Goal: Task Accomplishment & Management: Manage account settings

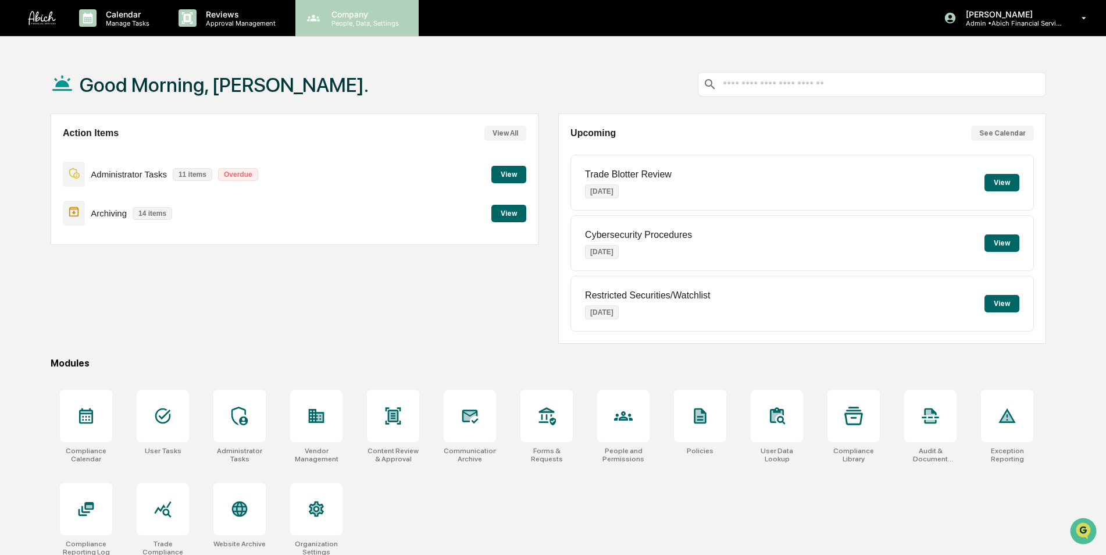
click at [344, 20] on p "People, Data, Settings" at bounding box center [363, 23] width 83 height 8
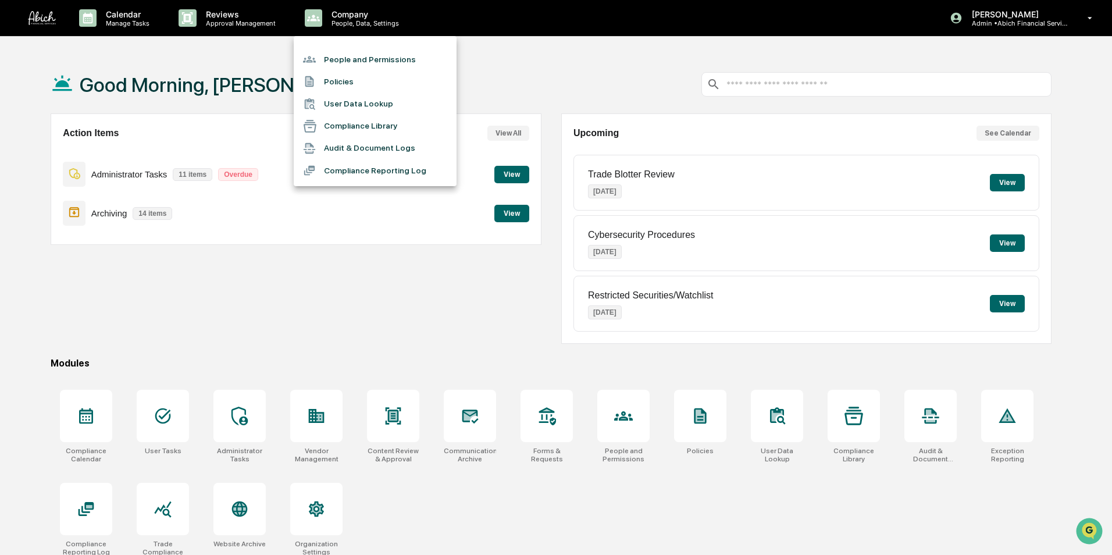
click at [344, 59] on li "People and Permissions" at bounding box center [375, 59] width 163 height 22
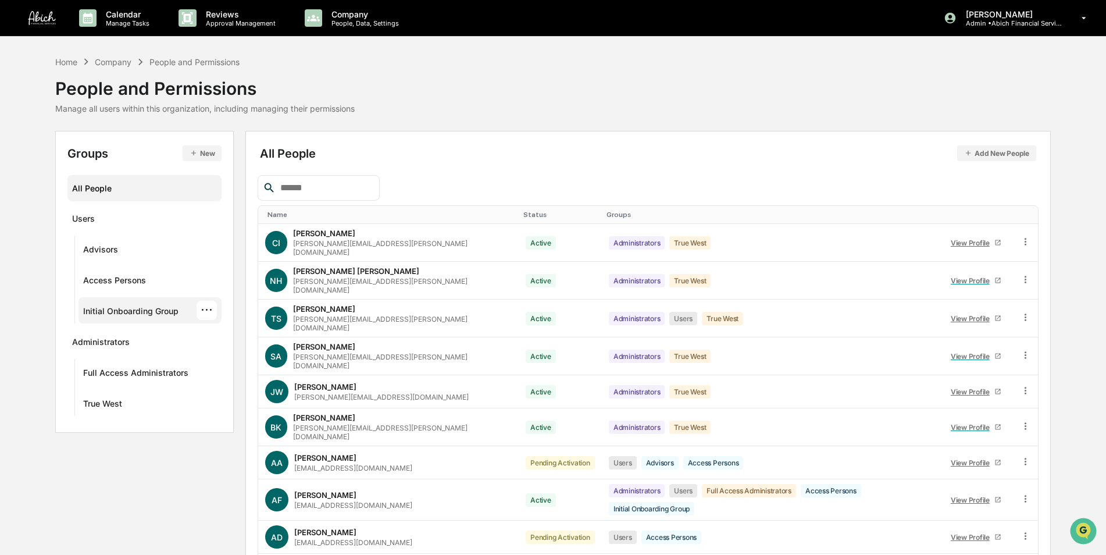
click at [150, 308] on div "Initial Onboarding Group" at bounding box center [130, 313] width 95 height 14
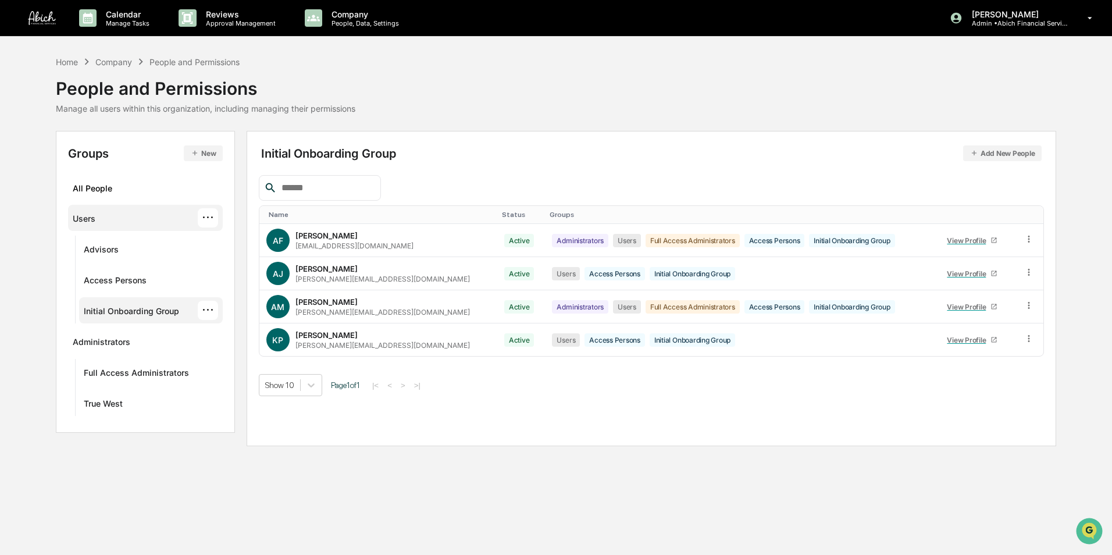
click at [89, 214] on div "Users" at bounding box center [84, 220] width 23 height 14
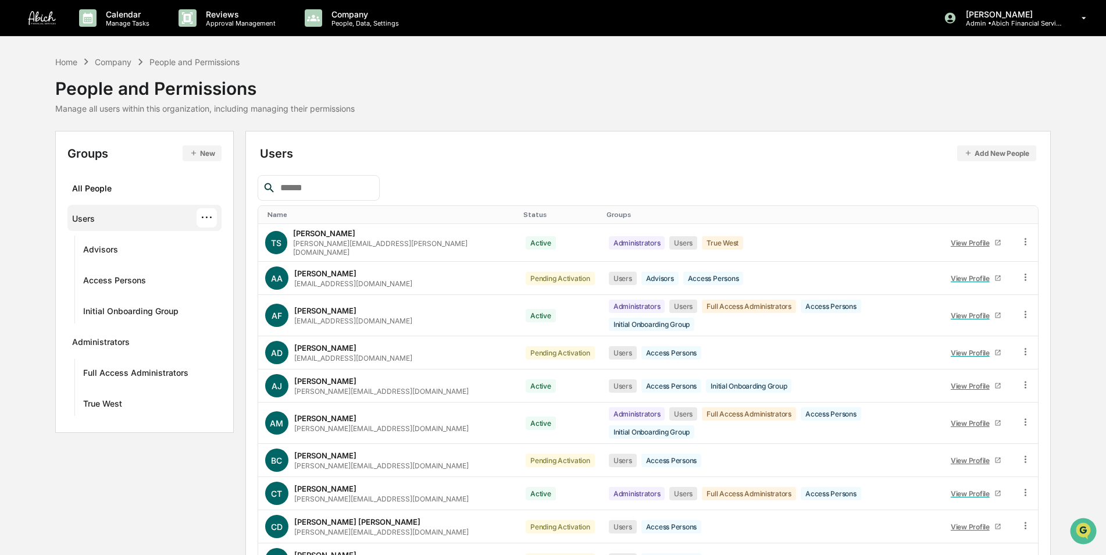
click at [197, 144] on div "Groups New All People Users ··· Advisors Access Persons Initial Onboarding Grou…" at bounding box center [144, 282] width 179 height 302
click at [197, 150] on icon "button" at bounding box center [194, 153] width 8 height 8
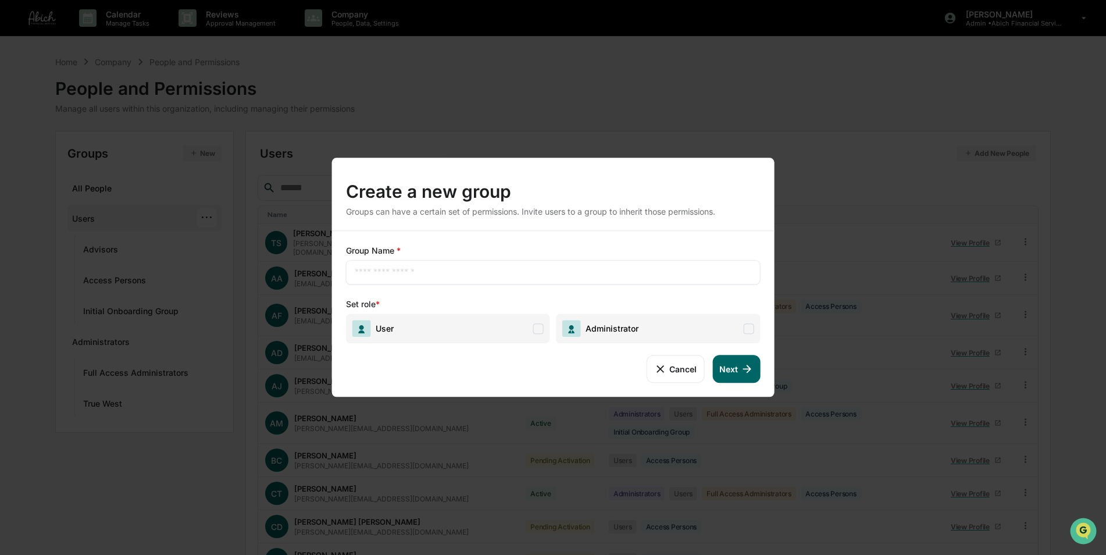
click at [398, 273] on input "text" at bounding box center [553, 272] width 397 height 12
type input "**********"
click at [429, 323] on span "User" at bounding box center [448, 328] width 204 height 30
click at [739, 369] on button "Next" at bounding box center [736, 369] width 48 height 28
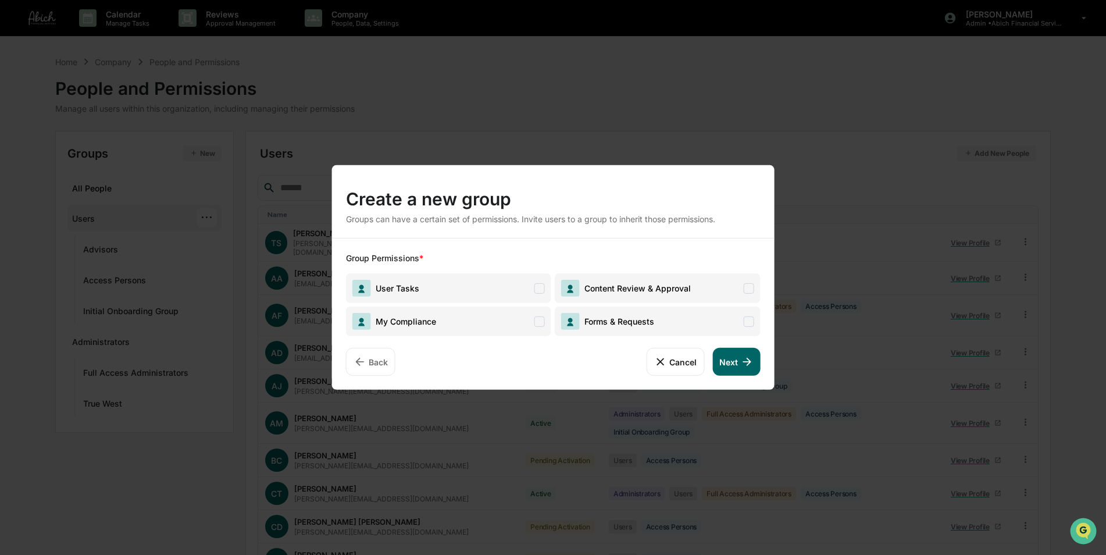
click at [456, 294] on span "User Tasks" at bounding box center [448, 288] width 205 height 30
click at [457, 315] on span "My Compliance" at bounding box center [448, 321] width 205 height 30
click at [669, 318] on span "Forms & Requests" at bounding box center [657, 321] width 205 height 30
click at [689, 278] on span "Content Review & Approval" at bounding box center [657, 288] width 205 height 30
click at [740, 361] on button "Next" at bounding box center [736, 362] width 48 height 28
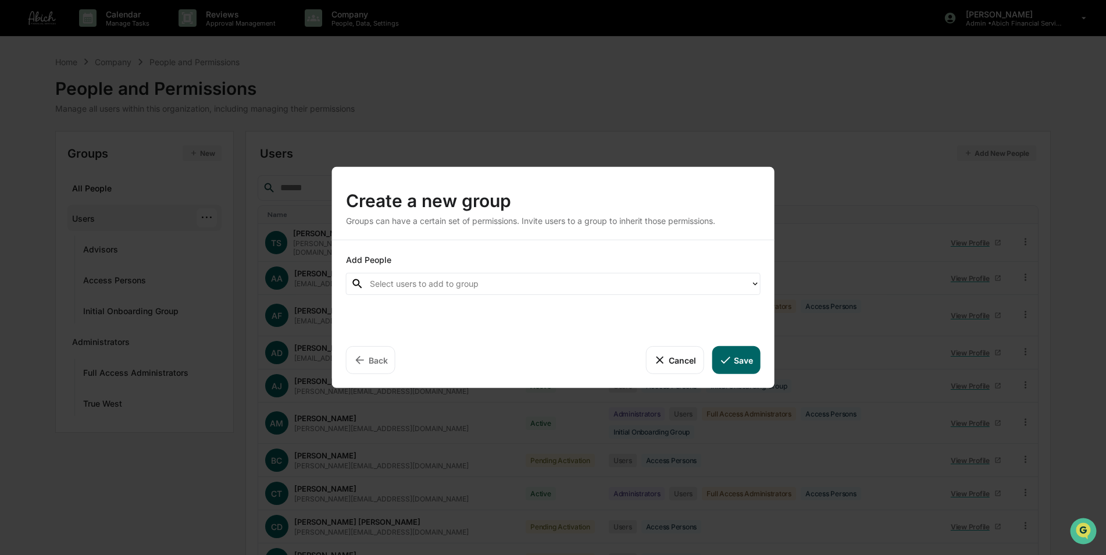
click at [468, 290] on div at bounding box center [557, 283] width 375 height 13
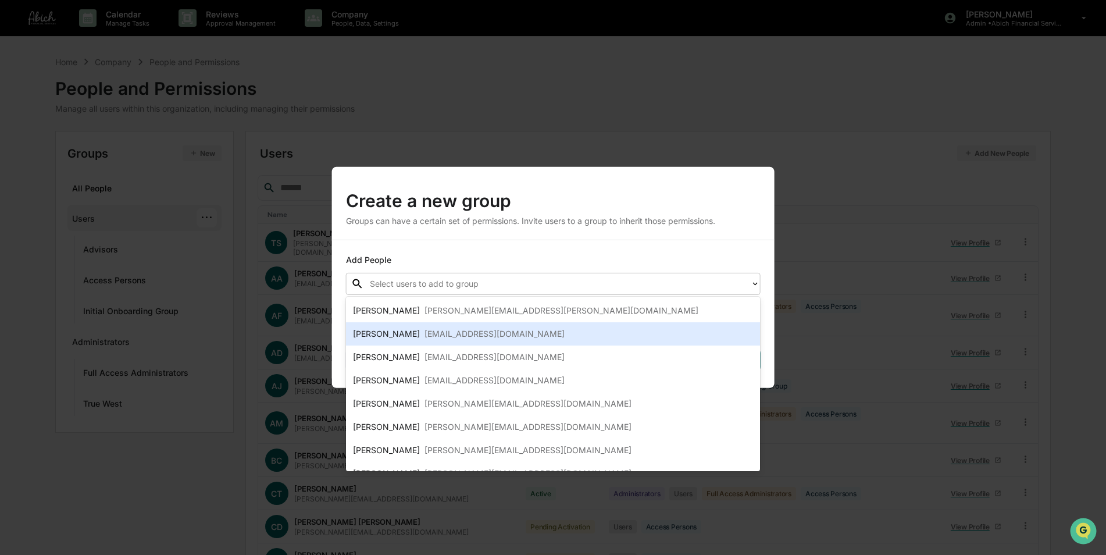
click at [465, 333] on div "[EMAIL_ADDRESS][DOMAIN_NAME]" at bounding box center [495, 334] width 140 height 14
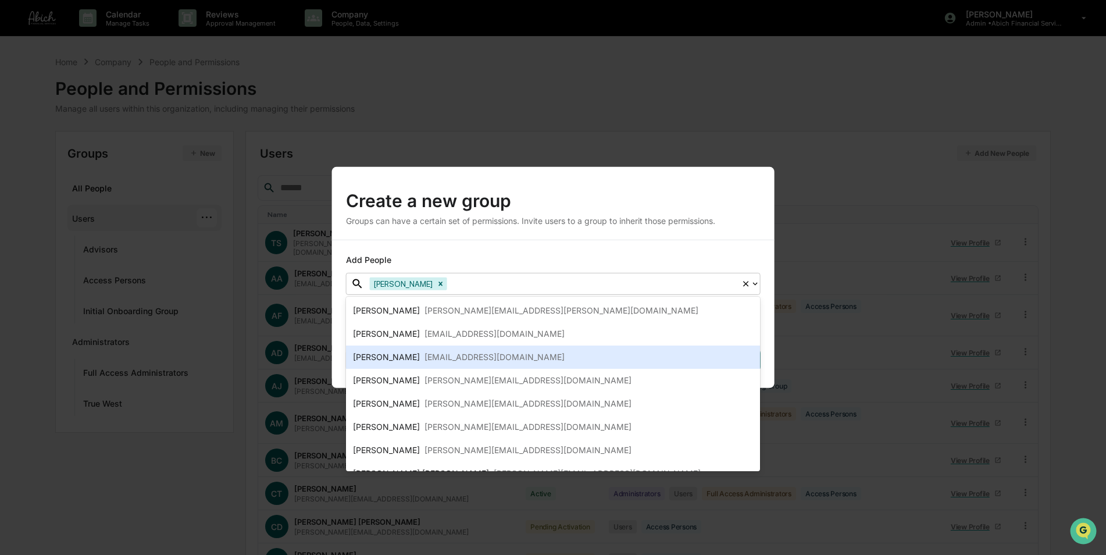
click at [465, 360] on div "[EMAIL_ADDRESS][DOMAIN_NAME]" at bounding box center [495, 357] width 140 height 14
click at [465, 360] on div "[PERSON_NAME][EMAIL_ADDRESS][DOMAIN_NAME]" at bounding box center [528, 357] width 207 height 14
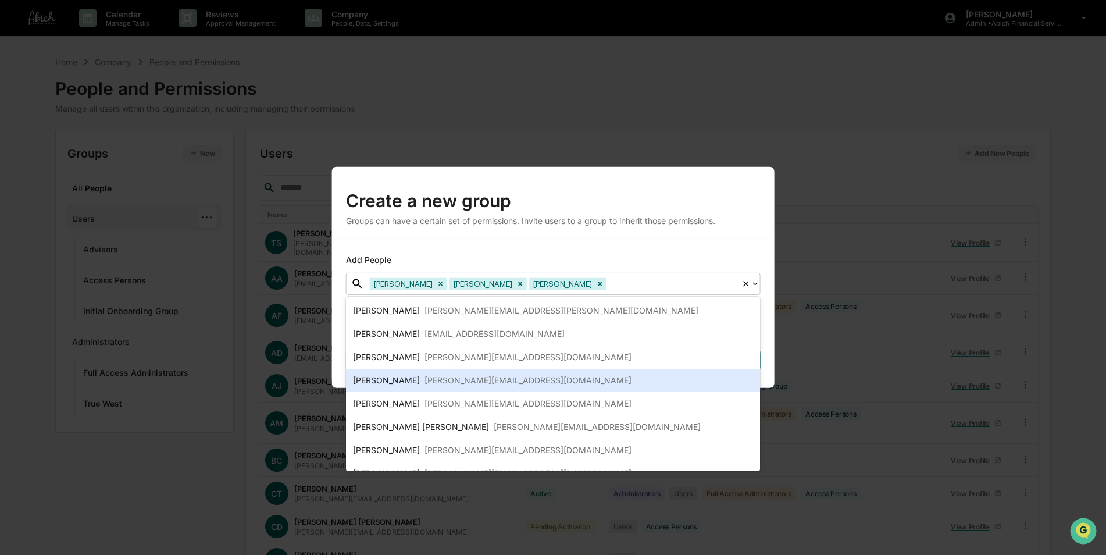
click at [462, 382] on div "[PERSON_NAME][EMAIL_ADDRESS][DOMAIN_NAME]" at bounding box center [528, 380] width 207 height 14
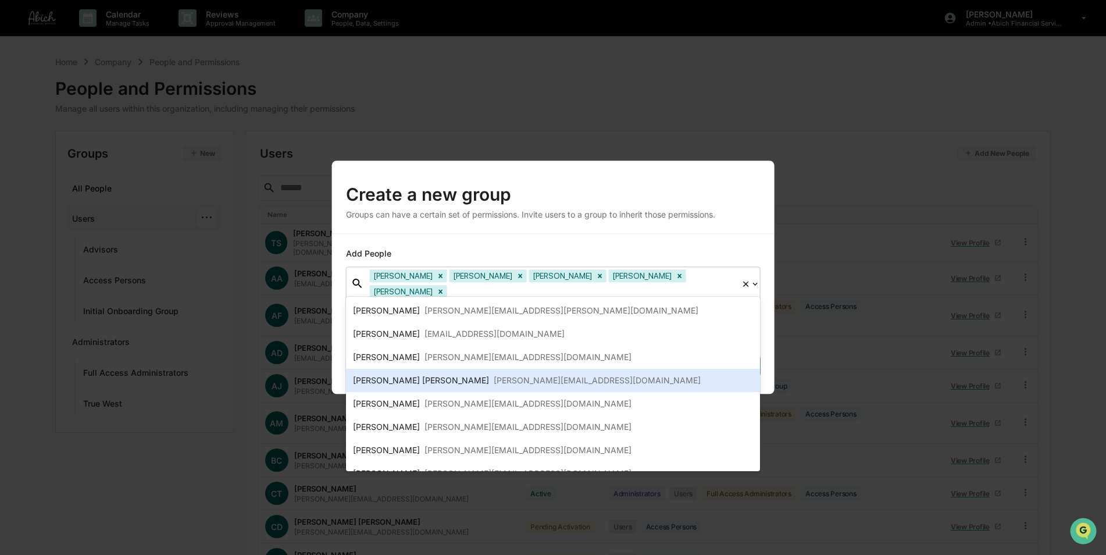
click at [494, 382] on div "[PERSON_NAME][EMAIL_ADDRESS][DOMAIN_NAME]" at bounding box center [597, 380] width 207 height 14
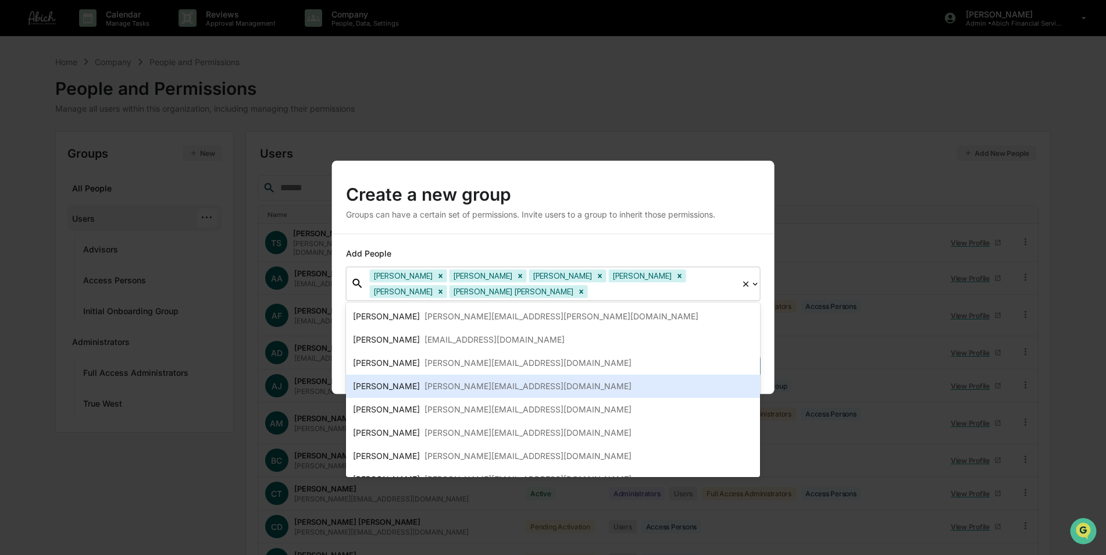
click at [462, 382] on div "[PERSON_NAME][EMAIL_ADDRESS][DOMAIN_NAME]" at bounding box center [528, 386] width 207 height 14
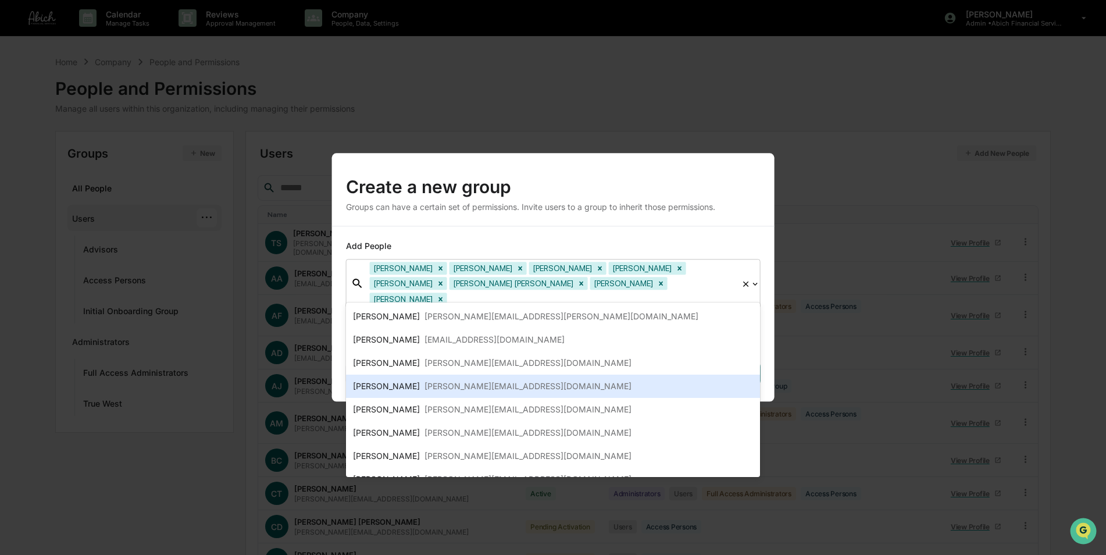
click at [462, 382] on div "[PERSON_NAME][EMAIL_ADDRESS][DOMAIN_NAME]" at bounding box center [528, 386] width 207 height 14
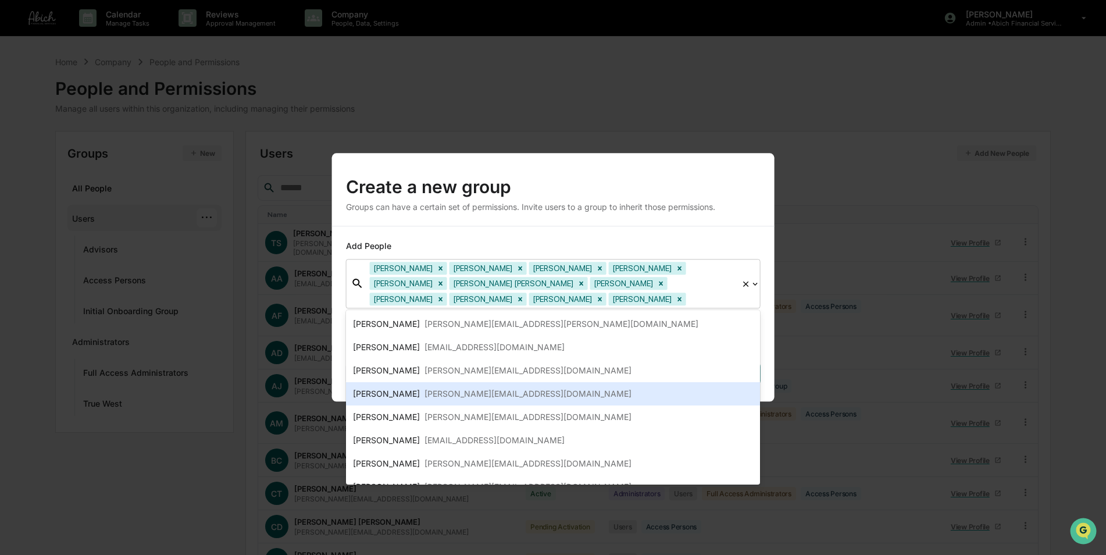
click at [462, 382] on div "[PERSON_NAME] [PERSON_NAME][EMAIL_ADDRESS][DOMAIN_NAME]" at bounding box center [553, 393] width 415 height 23
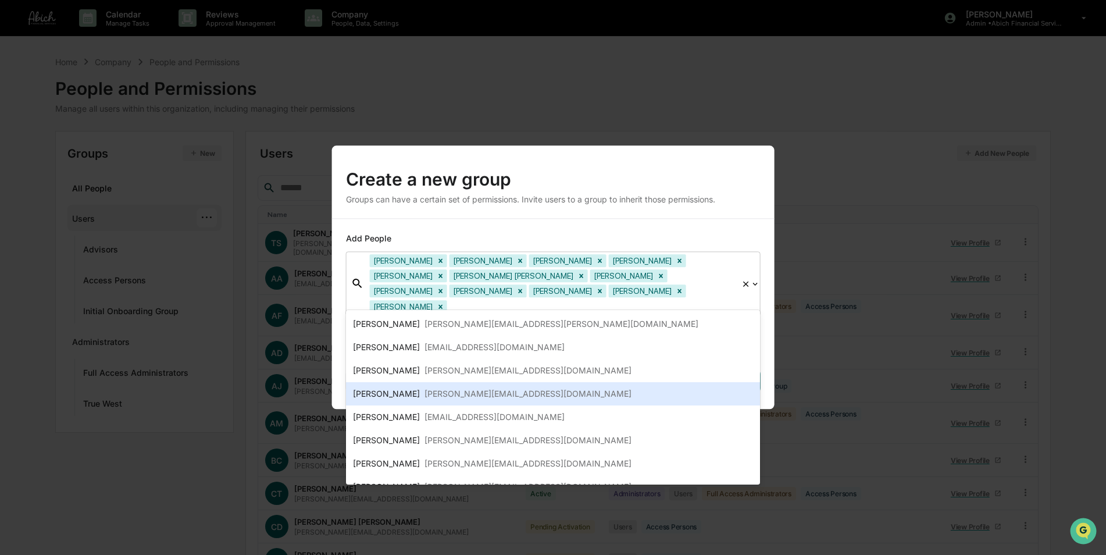
click at [462, 382] on div "[PERSON_NAME] [PERSON_NAME][EMAIL_ADDRESS][DOMAIN_NAME]" at bounding box center [553, 393] width 415 height 23
click at [462, 382] on div "[PERSON_NAME] [EMAIL_ADDRESS][DOMAIN_NAME]" at bounding box center [553, 393] width 415 height 23
click at [462, 382] on div "[PERSON_NAME] [PERSON_NAME][EMAIL_ADDRESS][DOMAIN_NAME]" at bounding box center [553, 393] width 415 height 23
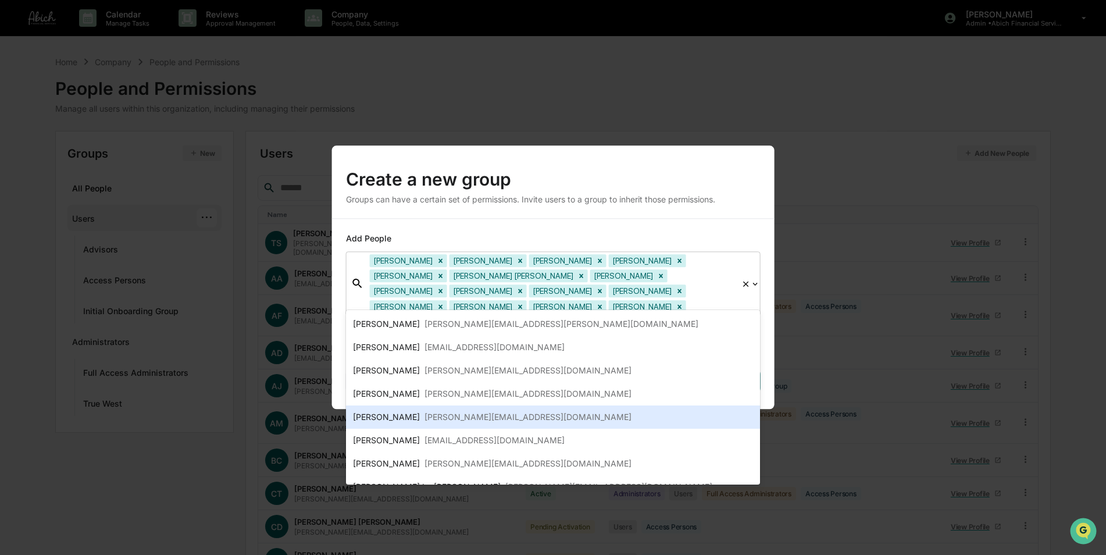
click at [451, 417] on div "[PERSON_NAME][EMAIL_ADDRESS][DOMAIN_NAME]" at bounding box center [528, 417] width 207 height 14
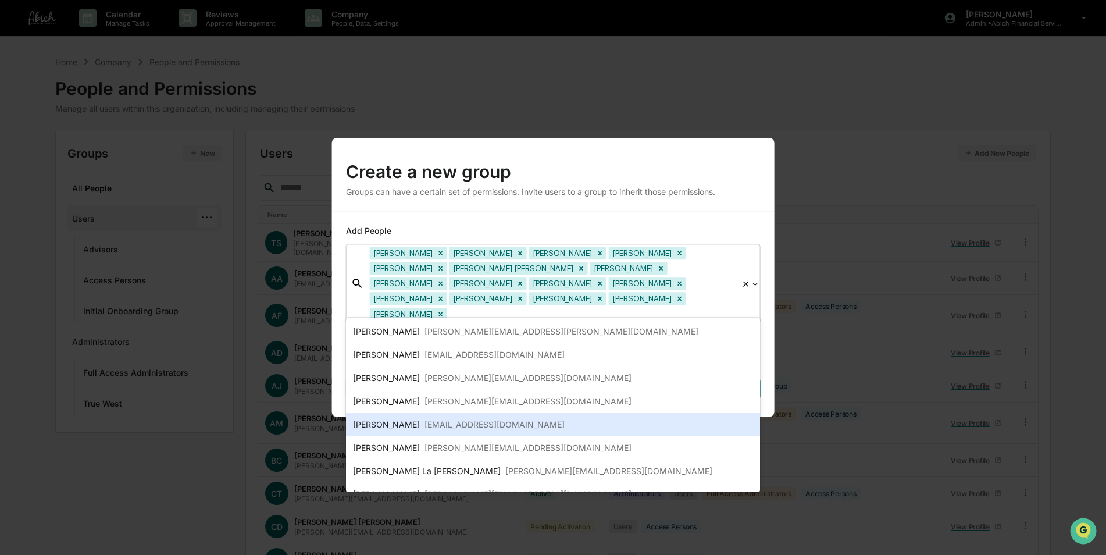
click at [451, 417] on div "[PERSON_NAME] [PERSON_NAME][EMAIL_ADDRESS][DOMAIN_NAME]" at bounding box center [553, 424] width 415 height 23
click at [456, 420] on div "[PERSON_NAME][EMAIL_ADDRESS][DOMAIN_NAME]" at bounding box center [528, 425] width 207 height 14
click at [505, 420] on div "[PERSON_NAME][EMAIL_ADDRESS][DOMAIN_NAME]" at bounding box center [608, 425] width 207 height 14
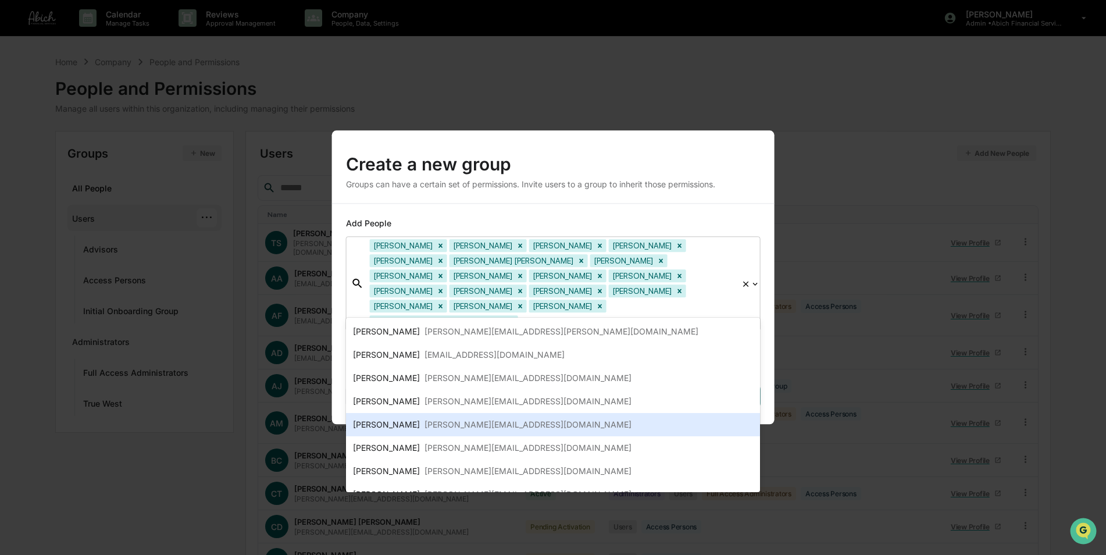
click at [456, 420] on div "[PERSON_NAME][EMAIL_ADDRESS][DOMAIN_NAME]" at bounding box center [528, 425] width 207 height 14
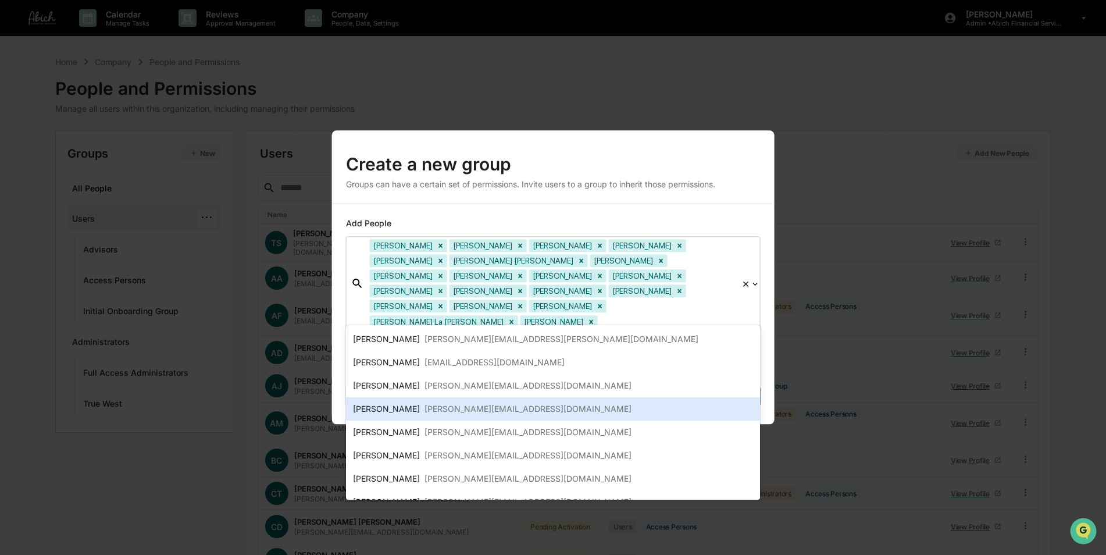
click at [456, 420] on div "[PERSON_NAME] [PERSON_NAME][EMAIL_ADDRESS][DOMAIN_NAME]" at bounding box center [553, 408] width 415 height 23
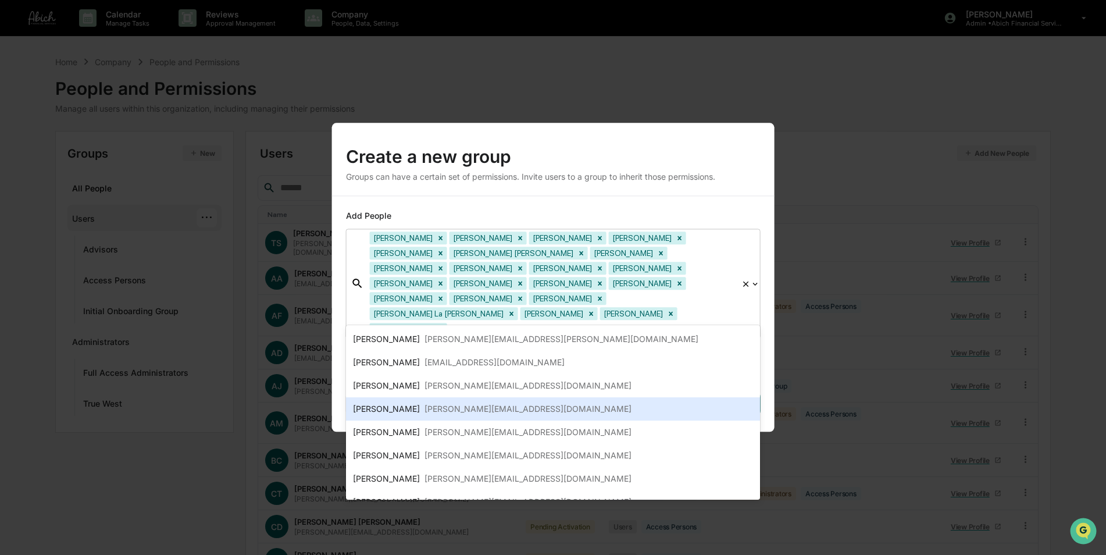
click at [456, 420] on div "[PERSON_NAME] [PERSON_NAME][EMAIL_ADDRESS][DOMAIN_NAME]" at bounding box center [553, 408] width 415 height 23
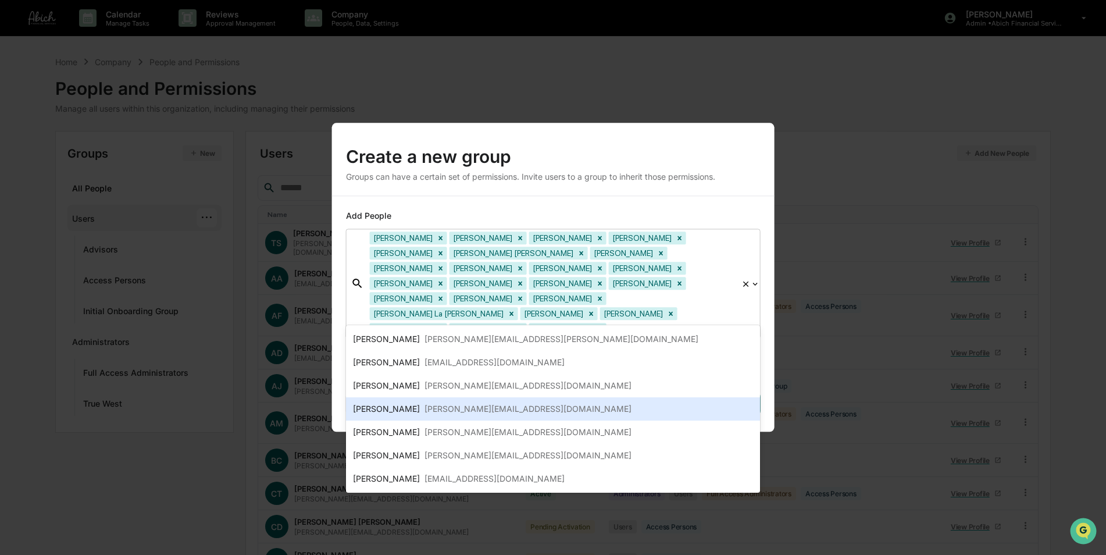
click at [456, 420] on div "[PERSON_NAME] [PERSON_NAME][EMAIL_ADDRESS][DOMAIN_NAME]" at bounding box center [553, 408] width 415 height 23
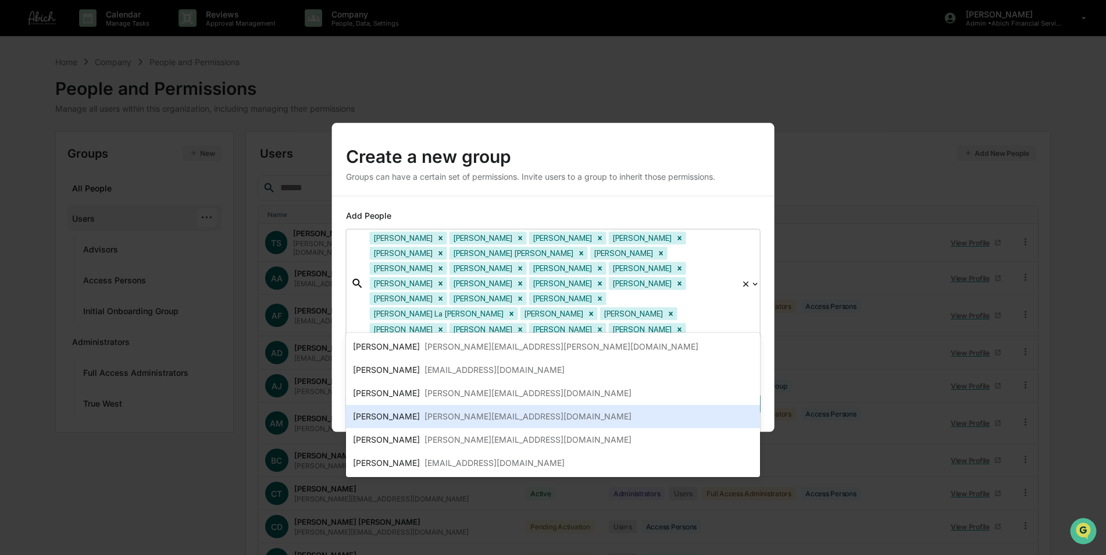
click at [456, 420] on div "[PERSON_NAME][EMAIL_ADDRESS][DOMAIN_NAME]" at bounding box center [528, 416] width 207 height 14
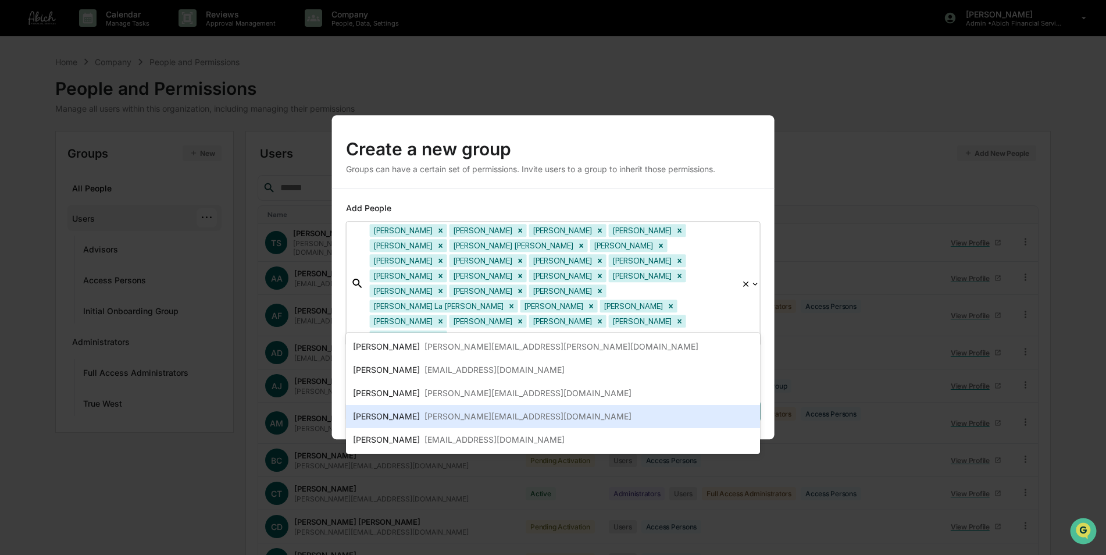
click at [456, 420] on div "[PERSON_NAME][EMAIL_ADDRESS][DOMAIN_NAME]" at bounding box center [528, 416] width 207 height 14
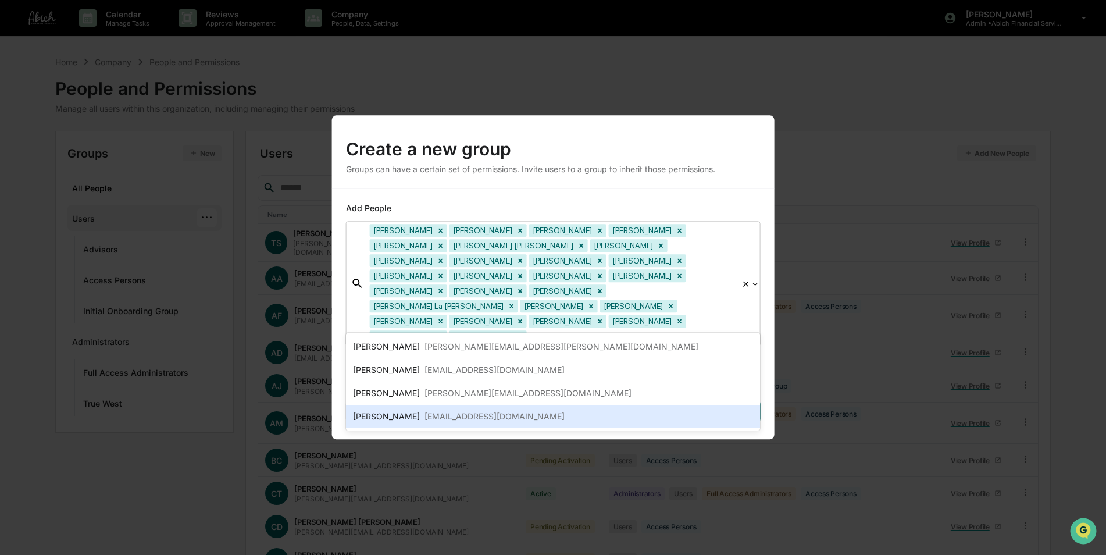
click at [457, 422] on div "[EMAIL_ADDRESS][DOMAIN_NAME]" at bounding box center [495, 416] width 140 height 14
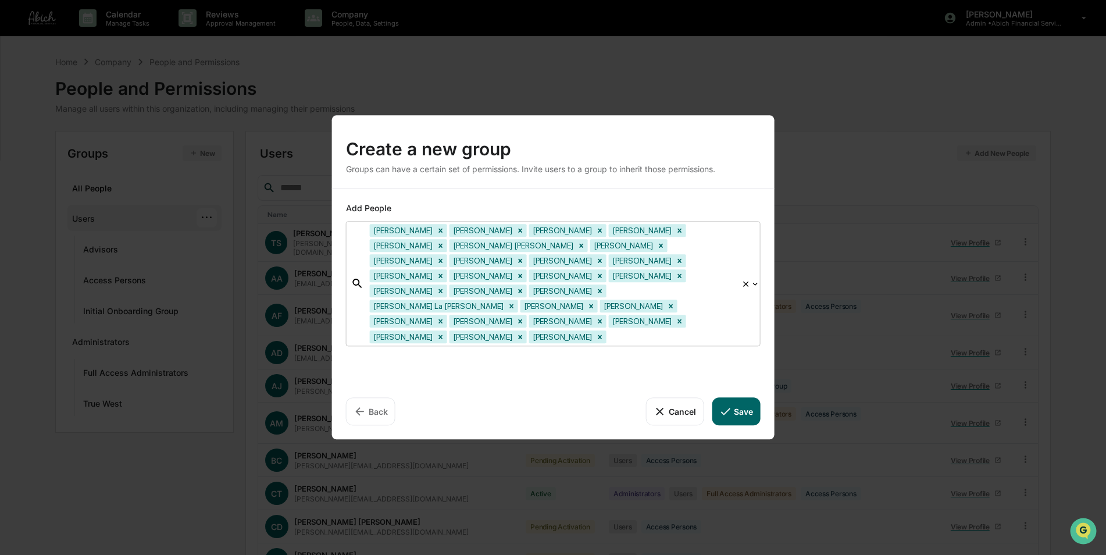
scroll to position [52, 0]
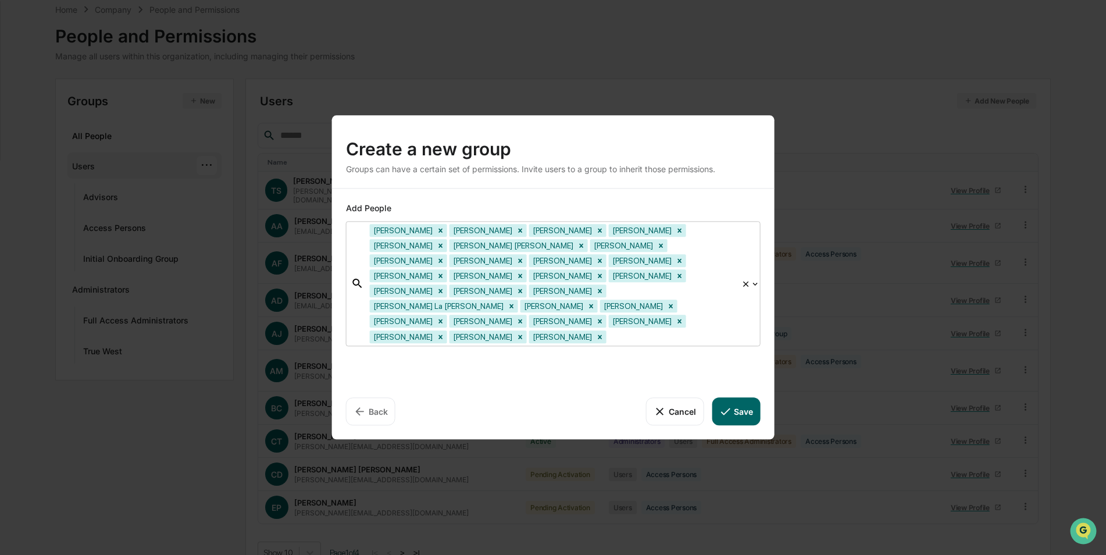
click at [733, 397] on button "Save" at bounding box center [736, 411] width 48 height 28
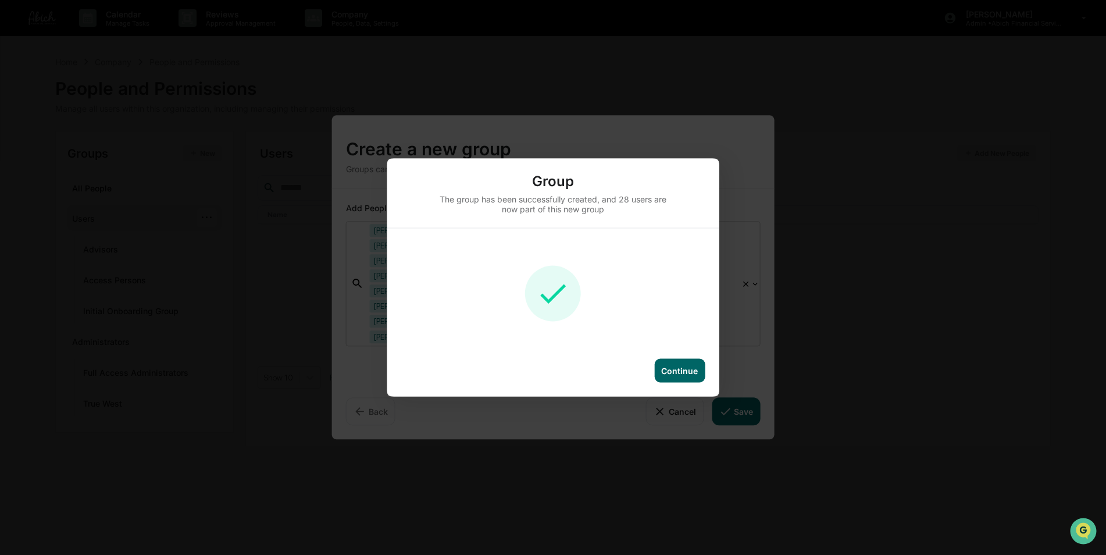
scroll to position [0, 0]
click at [678, 371] on div "Continue" at bounding box center [679, 371] width 37 height 10
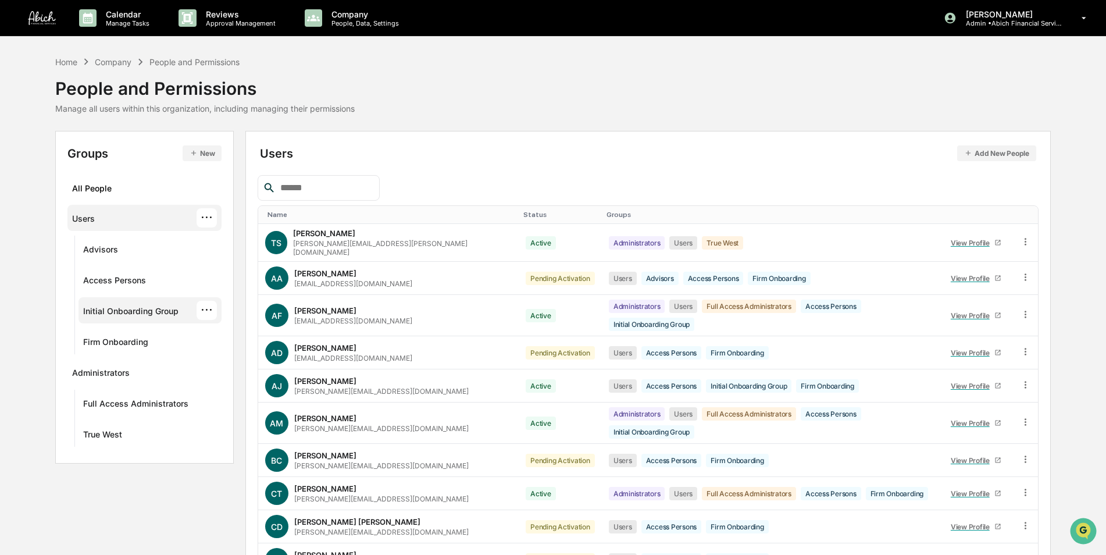
click at [127, 312] on div "Initial Onboarding Group" at bounding box center [130, 313] width 95 height 14
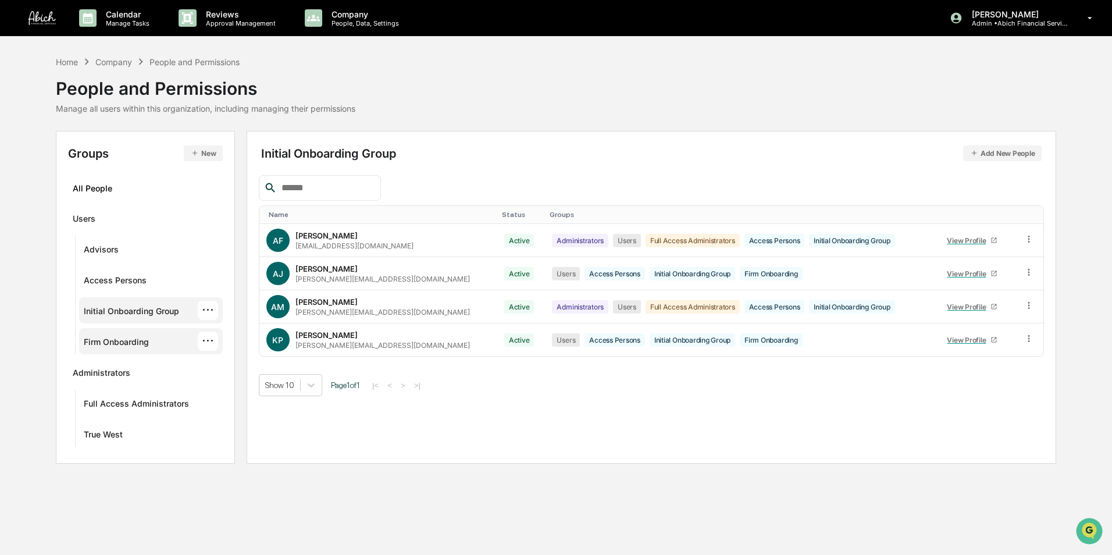
click at [123, 342] on div "Firm Onboarding" at bounding box center [116, 344] width 65 height 14
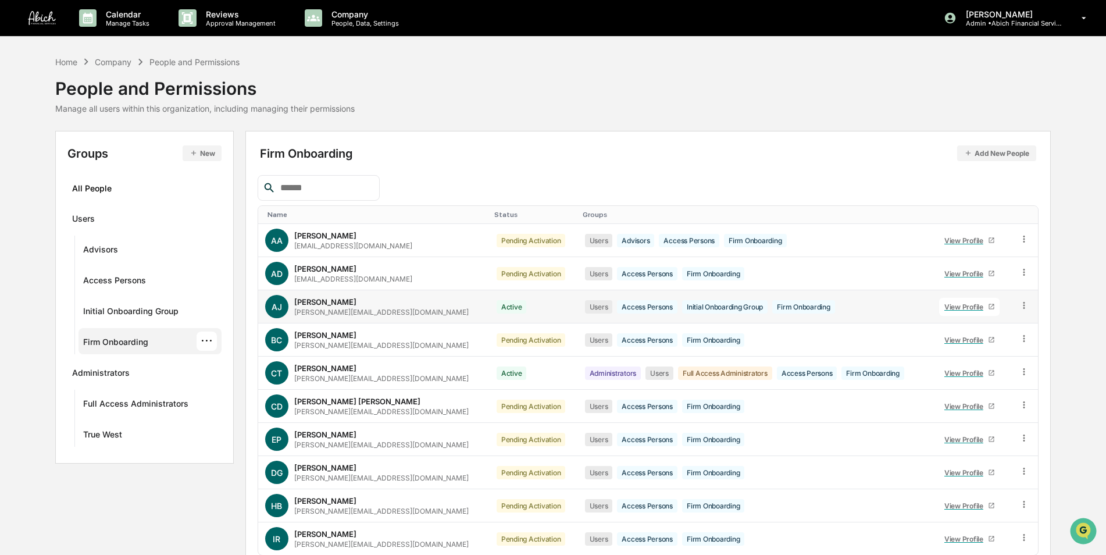
click at [1022, 304] on icon at bounding box center [1024, 305] width 11 height 11
click at [986, 329] on div "Groups & Permissions" at bounding box center [970, 325] width 100 height 14
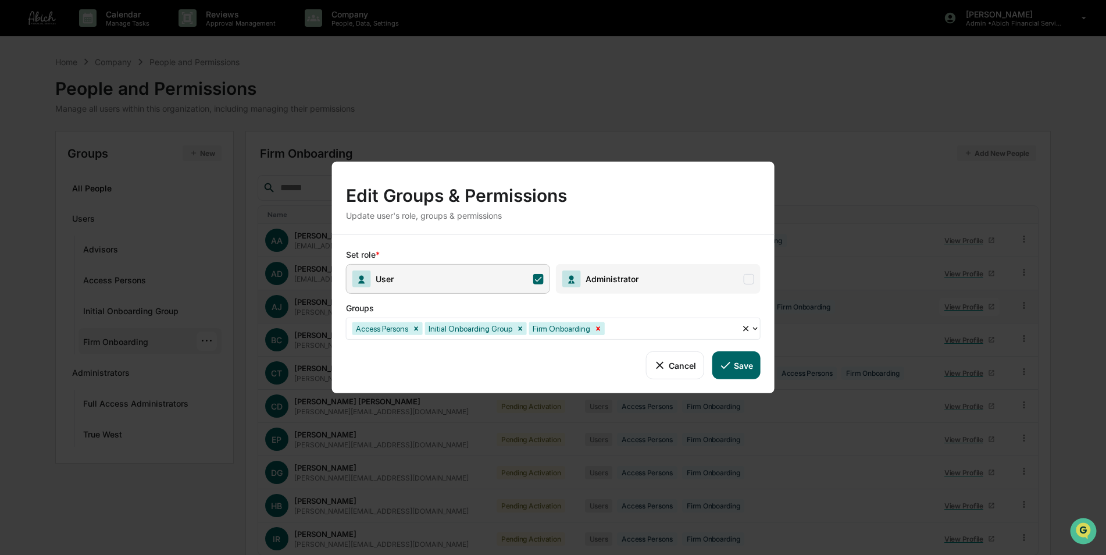
click at [596, 330] on icon "Remove Firm Onboarding" at bounding box center [598, 328] width 4 height 4
click at [733, 371] on button "Save" at bounding box center [736, 365] width 48 height 28
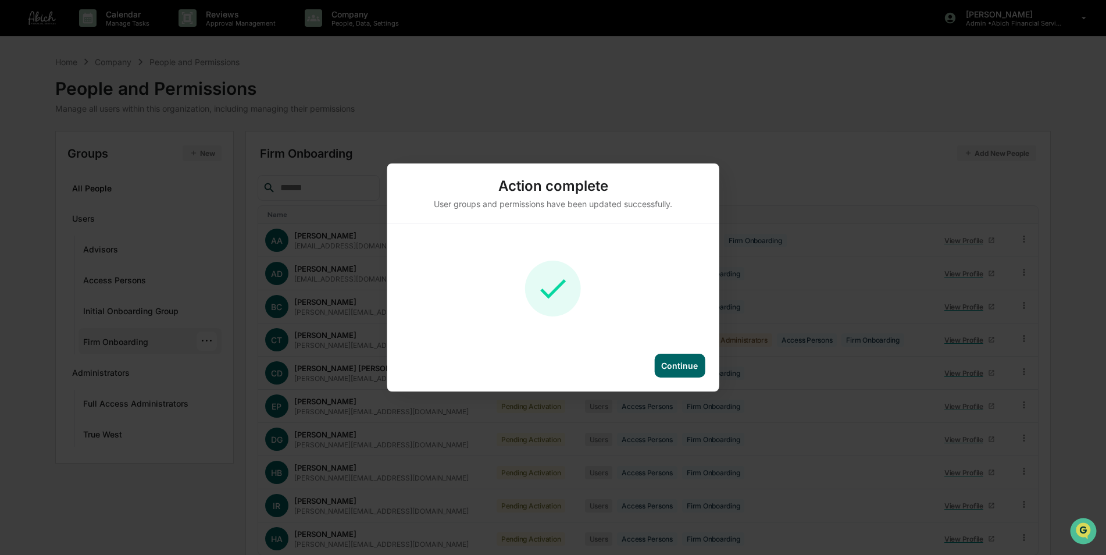
click at [697, 361] on div "Continue" at bounding box center [679, 366] width 37 height 10
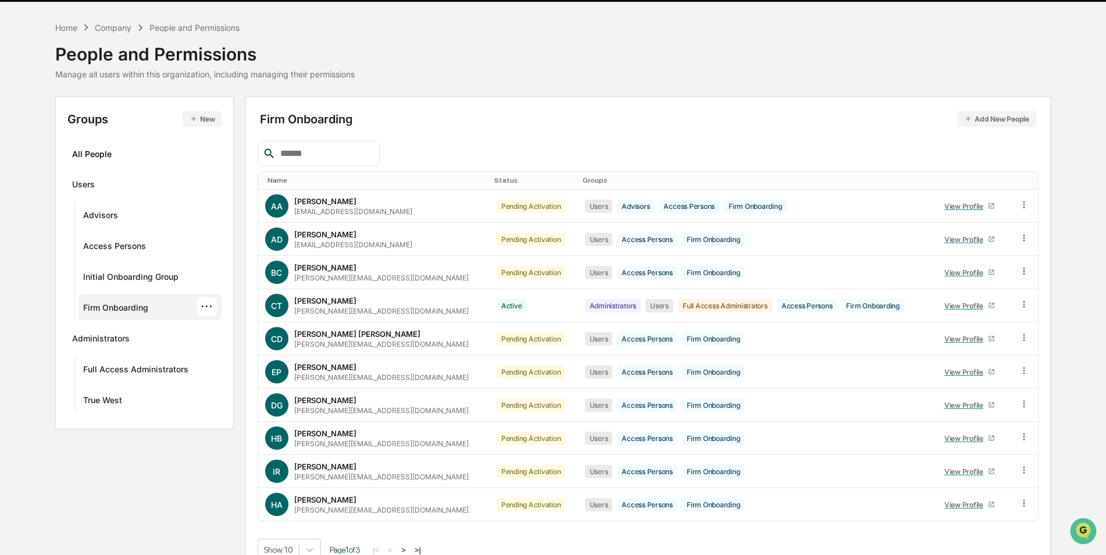
scroll to position [52, 0]
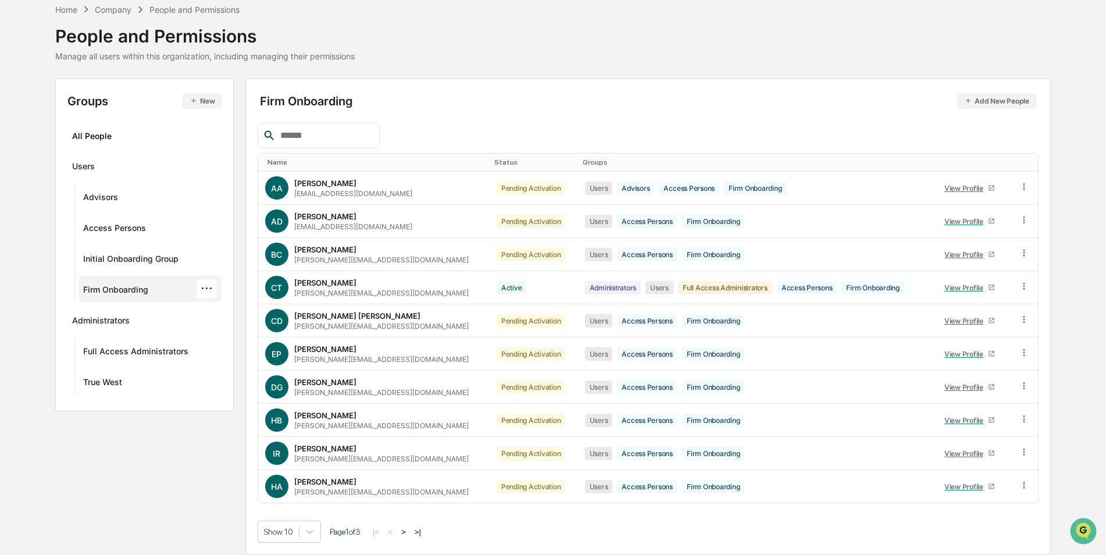
click at [409, 533] on button ">" at bounding box center [404, 532] width 12 height 10
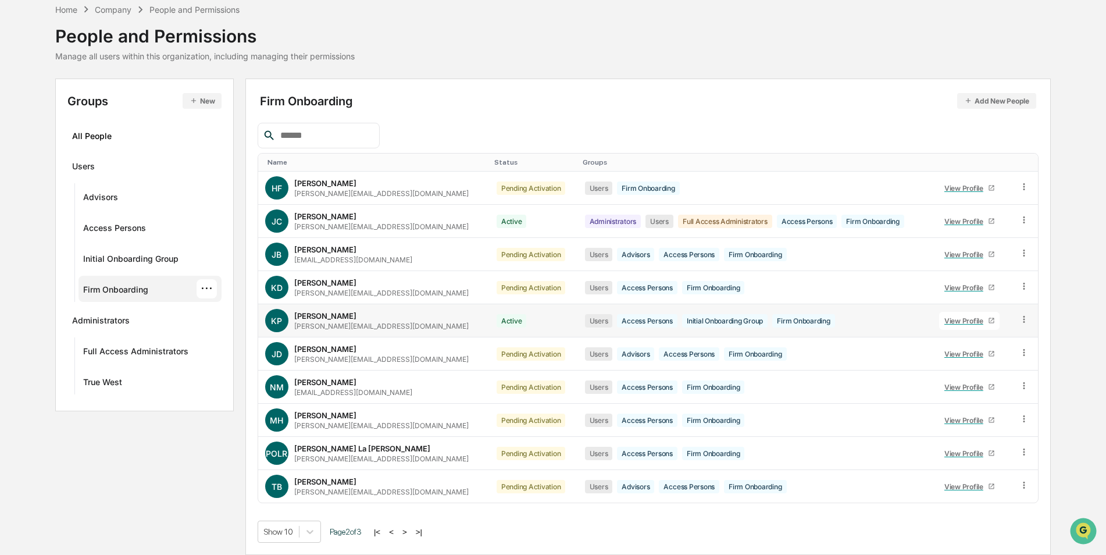
click at [1019, 320] on icon at bounding box center [1024, 319] width 11 height 11
click at [999, 339] on div "Groups & Permissions" at bounding box center [970, 338] width 100 height 14
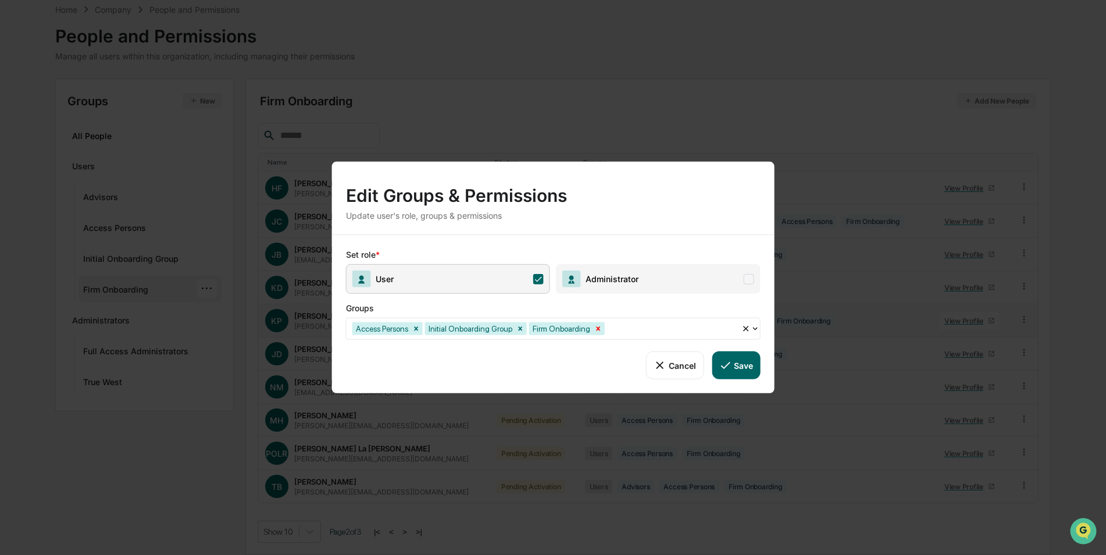
click at [596, 329] on icon "Remove Firm Onboarding" at bounding box center [598, 328] width 4 height 4
click at [733, 366] on button "Save" at bounding box center [736, 365] width 48 height 28
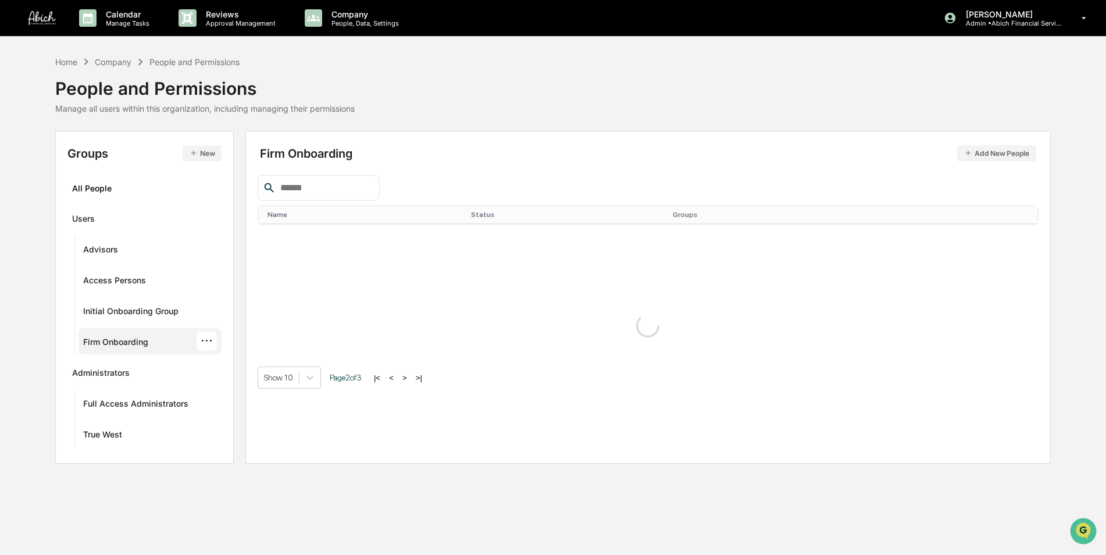
scroll to position [0, 0]
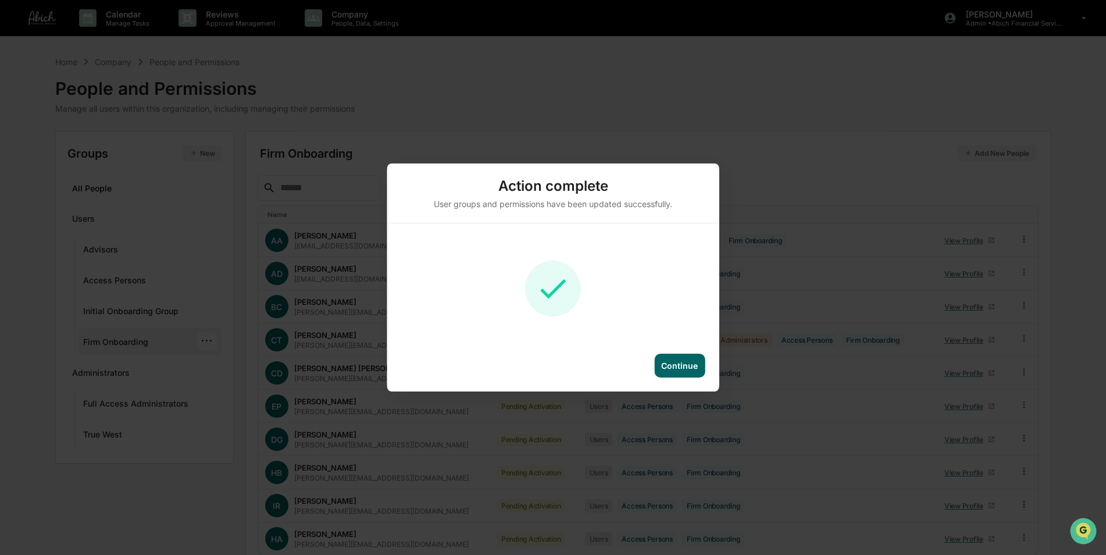
click at [683, 364] on div "Continue" at bounding box center [679, 366] width 37 height 10
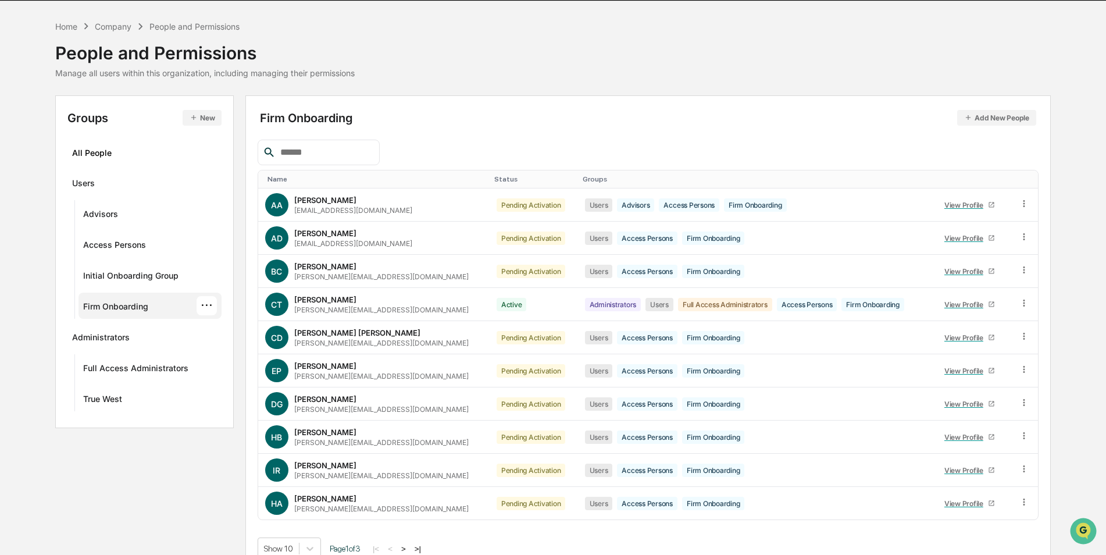
scroll to position [52, 0]
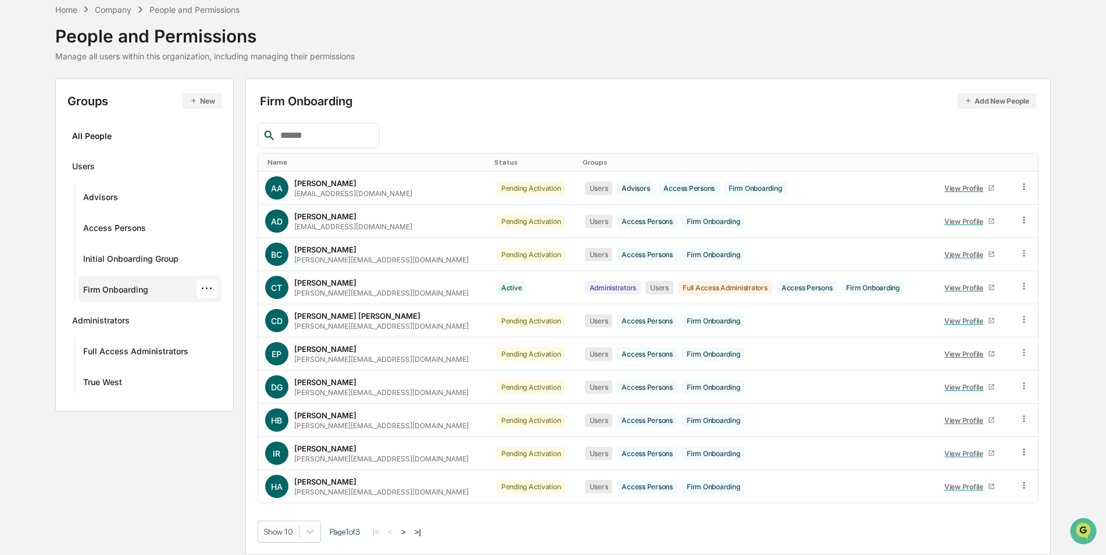
click at [408, 537] on div "Show 10 Page 1 of 3 |< < > >|" at bounding box center [648, 531] width 781 height 22
click at [408, 530] on button ">" at bounding box center [404, 532] width 12 height 10
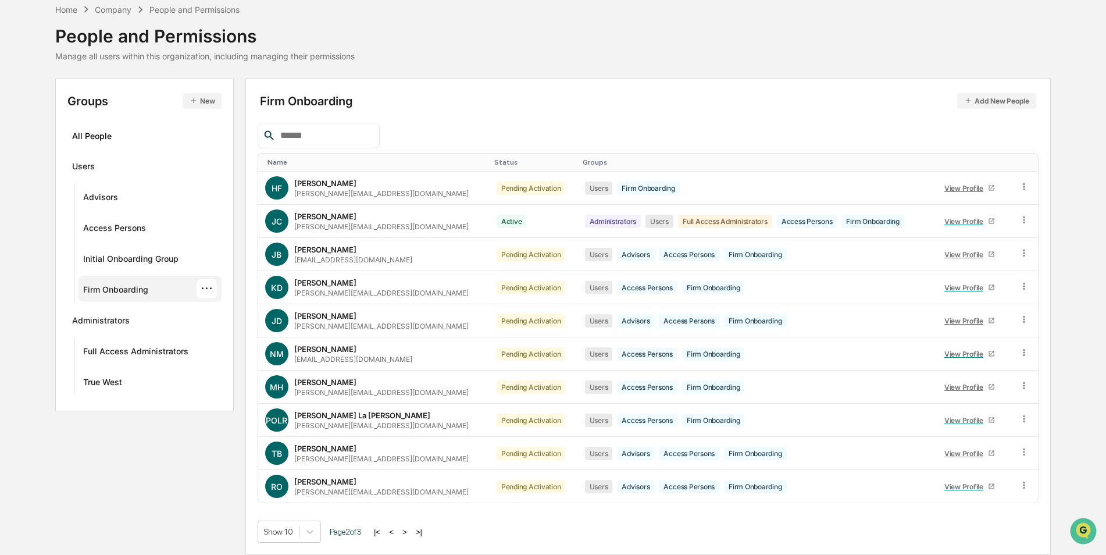
click at [408, 530] on button ">" at bounding box center [405, 532] width 12 height 10
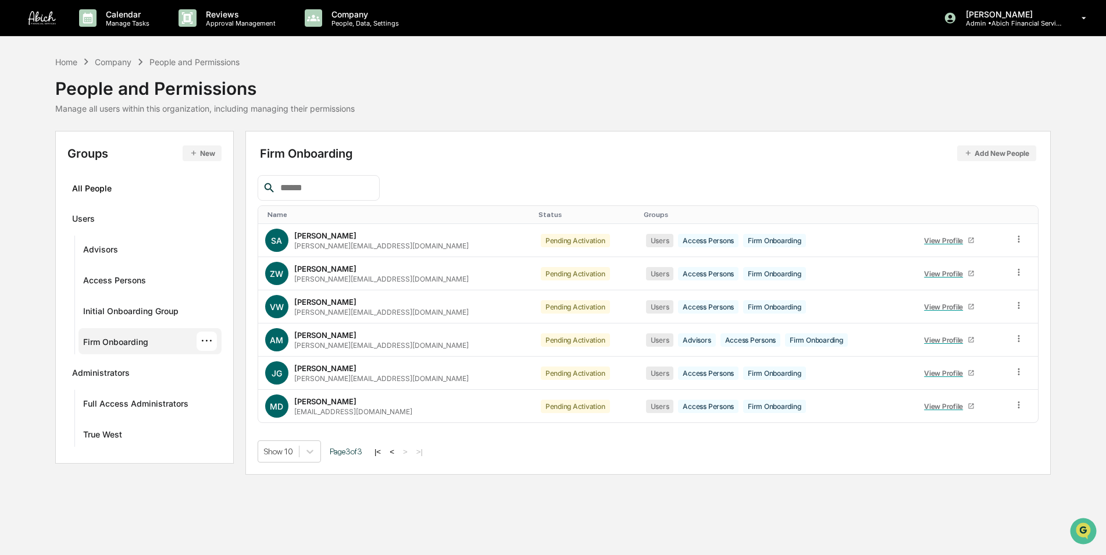
scroll to position [0, 0]
click at [399, 451] on button "<" at bounding box center [393, 452] width 12 height 10
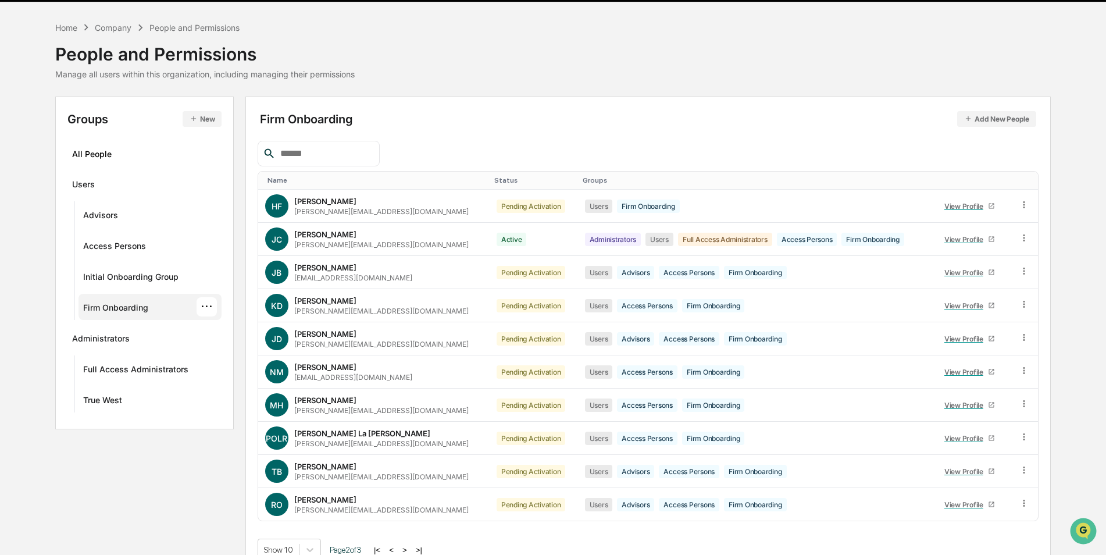
scroll to position [52, 0]
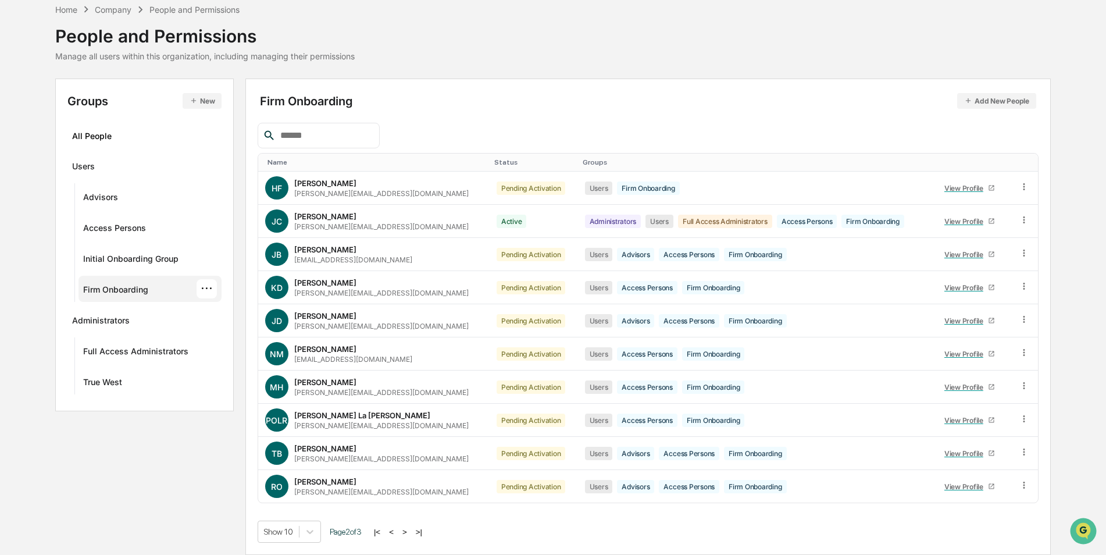
click at [397, 530] on button "<" at bounding box center [392, 532] width 12 height 10
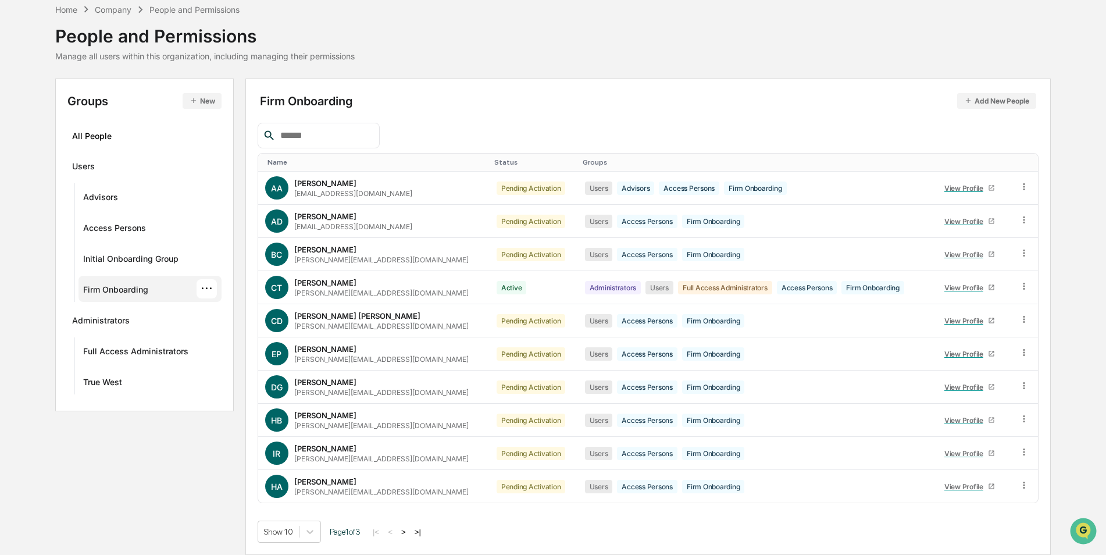
scroll to position [0, 0]
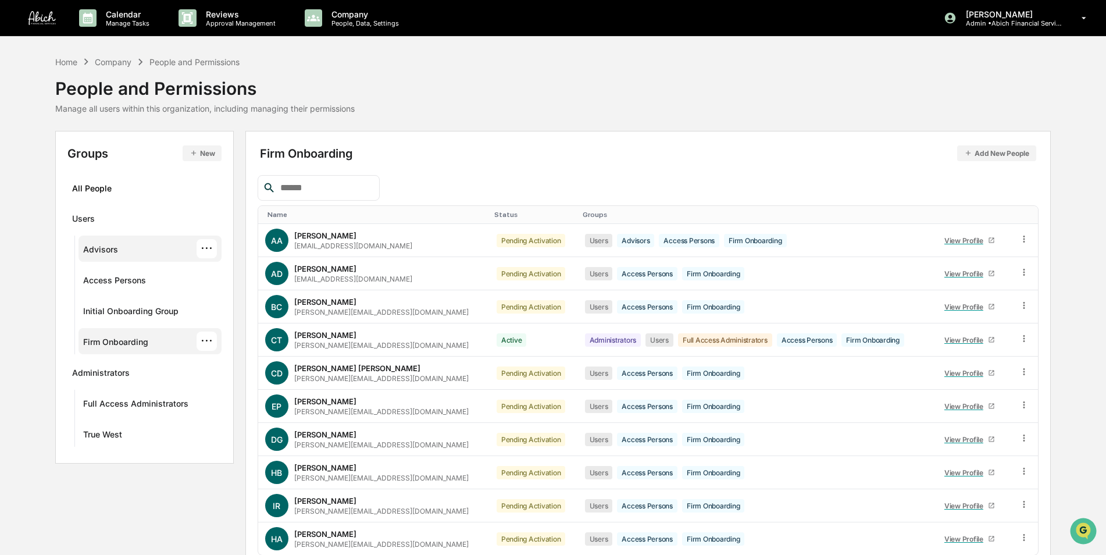
click at [129, 249] on div "Advisors ···" at bounding box center [150, 248] width 134 height 19
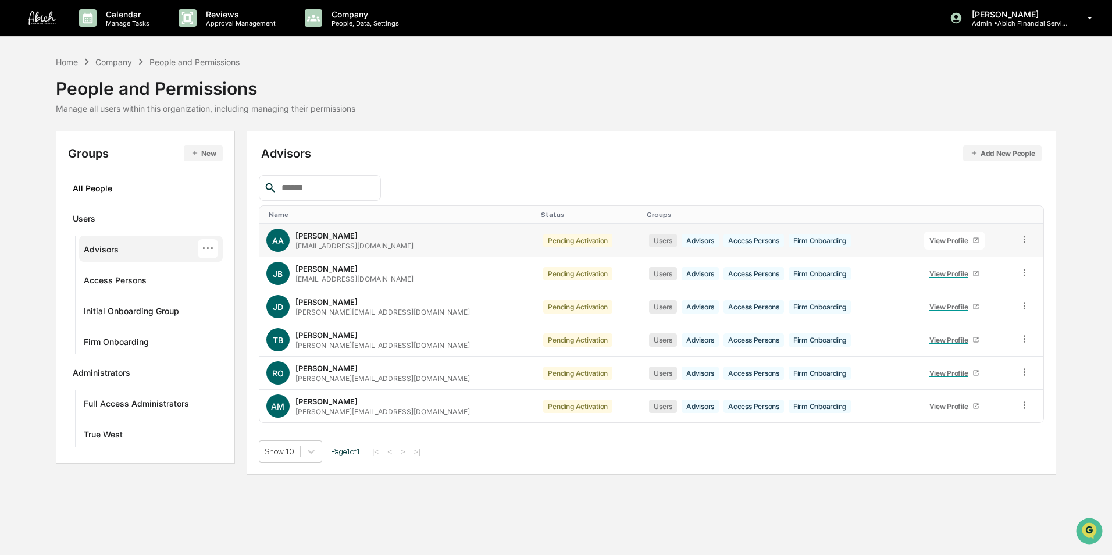
click at [972, 240] on icon at bounding box center [975, 240] width 7 height 7
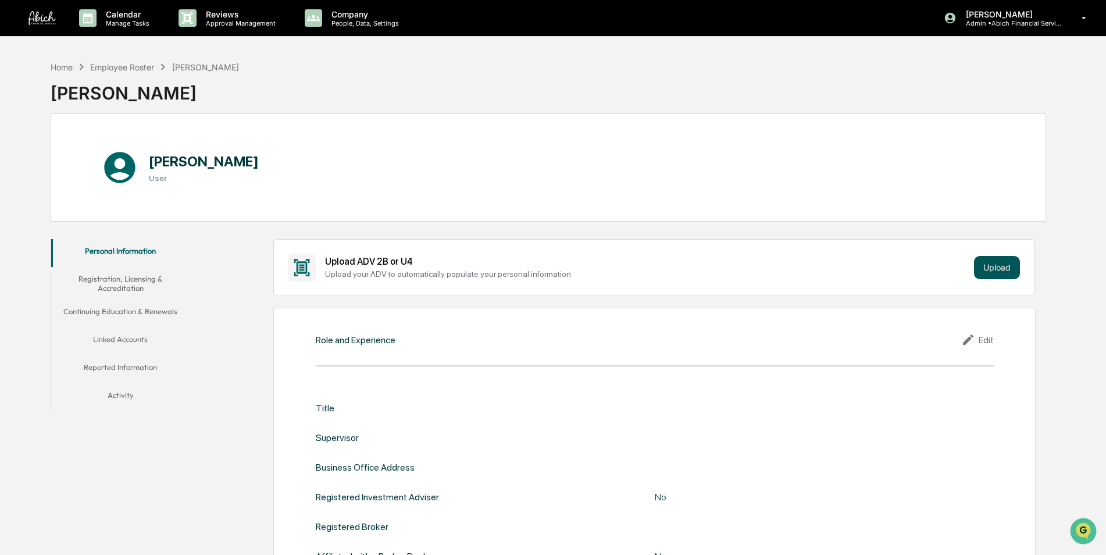
click at [1008, 270] on button "Upload" at bounding box center [997, 267] width 46 height 23
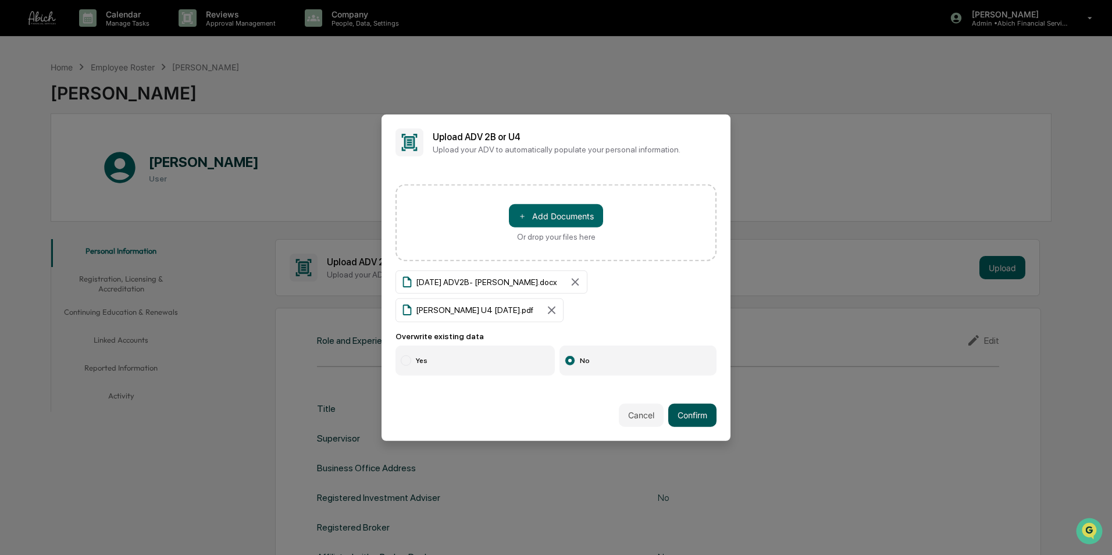
click at [693, 412] on button "Confirm" at bounding box center [692, 414] width 48 height 23
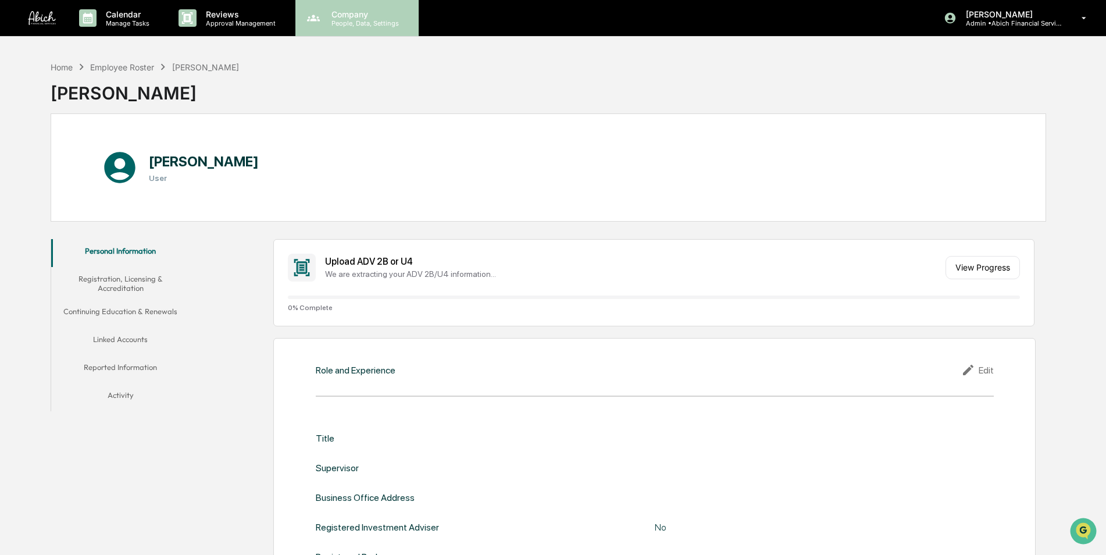
click at [348, 26] on p "People, Data, Settings" at bounding box center [363, 23] width 83 height 8
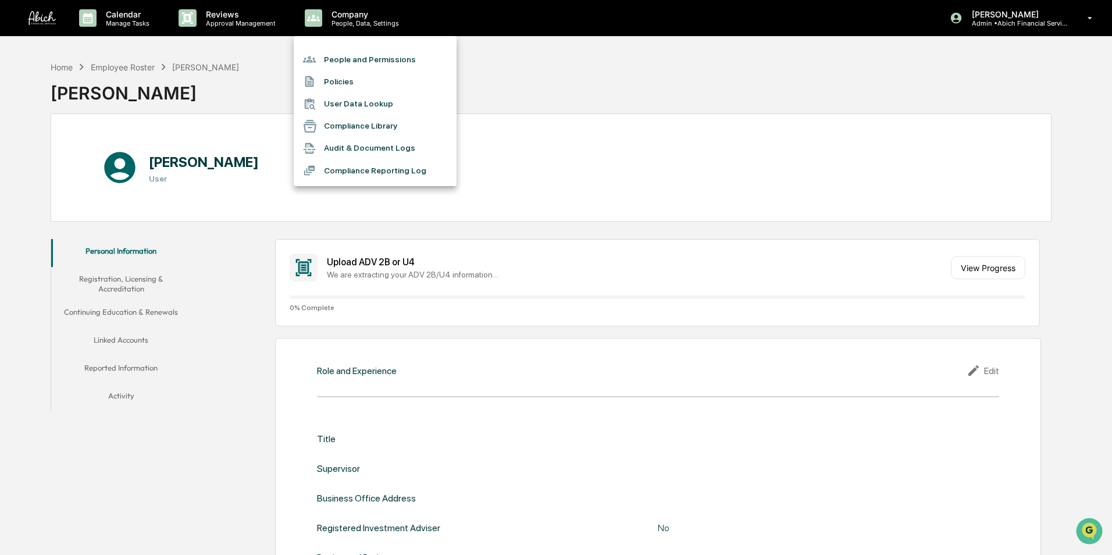
click at [339, 58] on li "People and Permissions" at bounding box center [375, 59] width 163 height 22
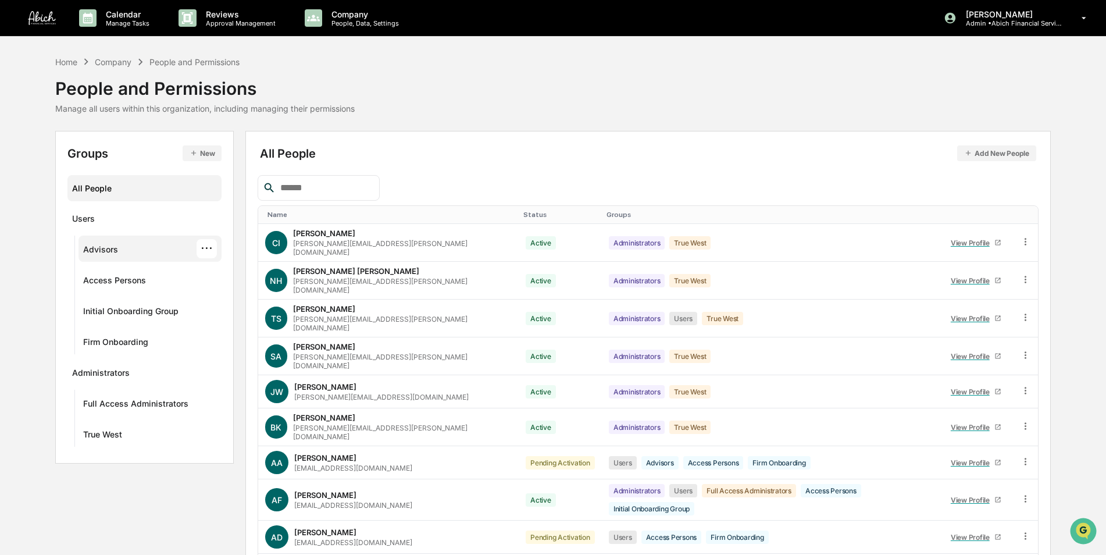
click at [95, 249] on div "Advisors" at bounding box center [100, 251] width 35 height 14
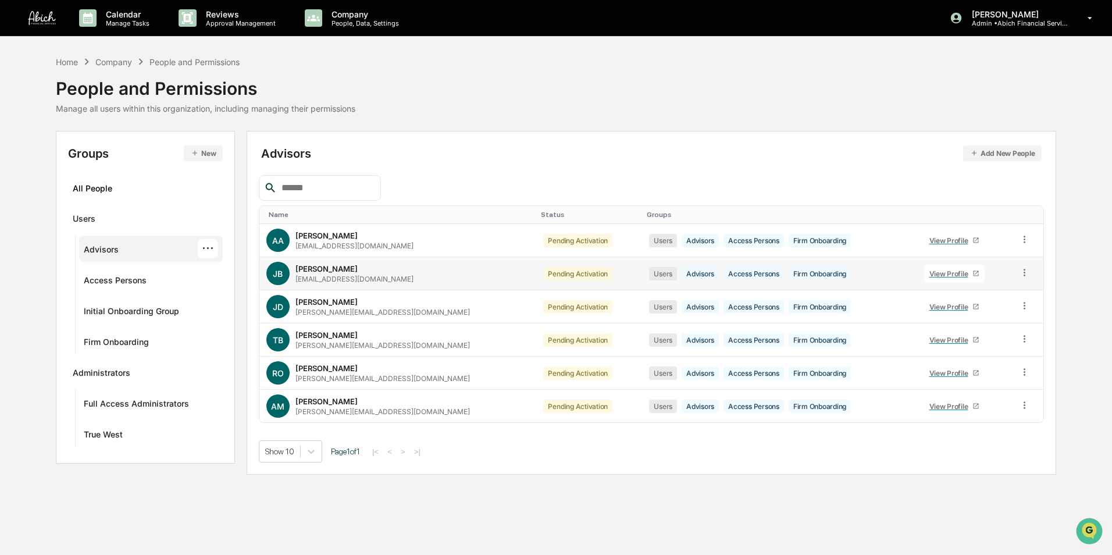
click at [972, 272] on icon at bounding box center [975, 273] width 7 height 7
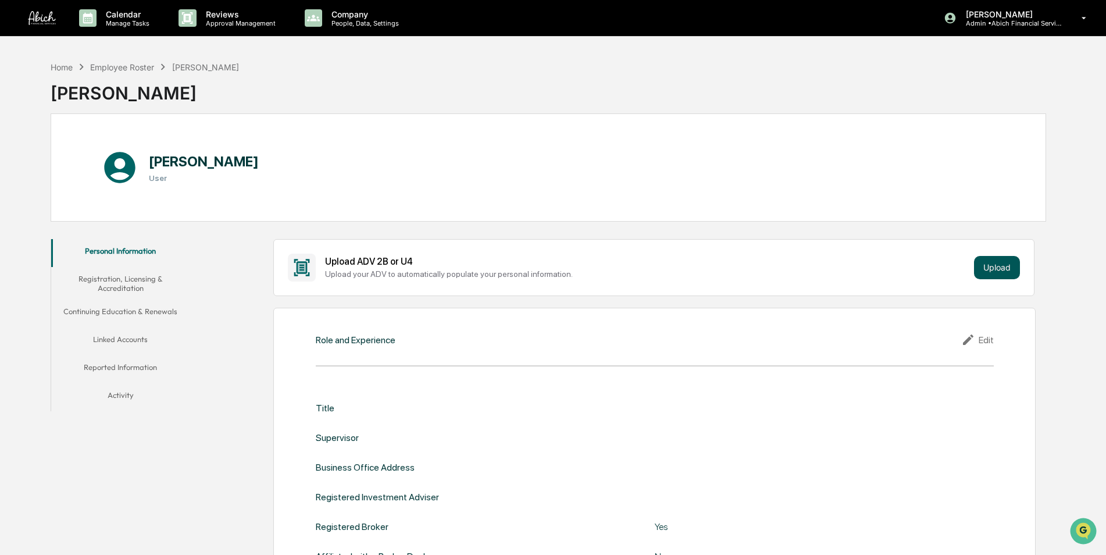
click at [985, 265] on button "Upload" at bounding box center [997, 267] width 46 height 23
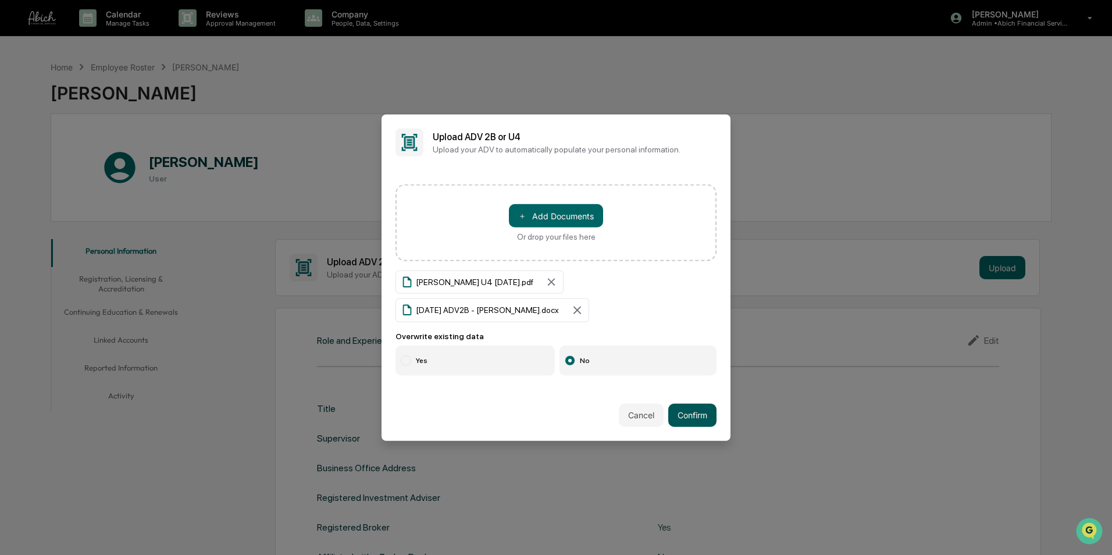
click at [681, 409] on button "Confirm" at bounding box center [692, 414] width 48 height 23
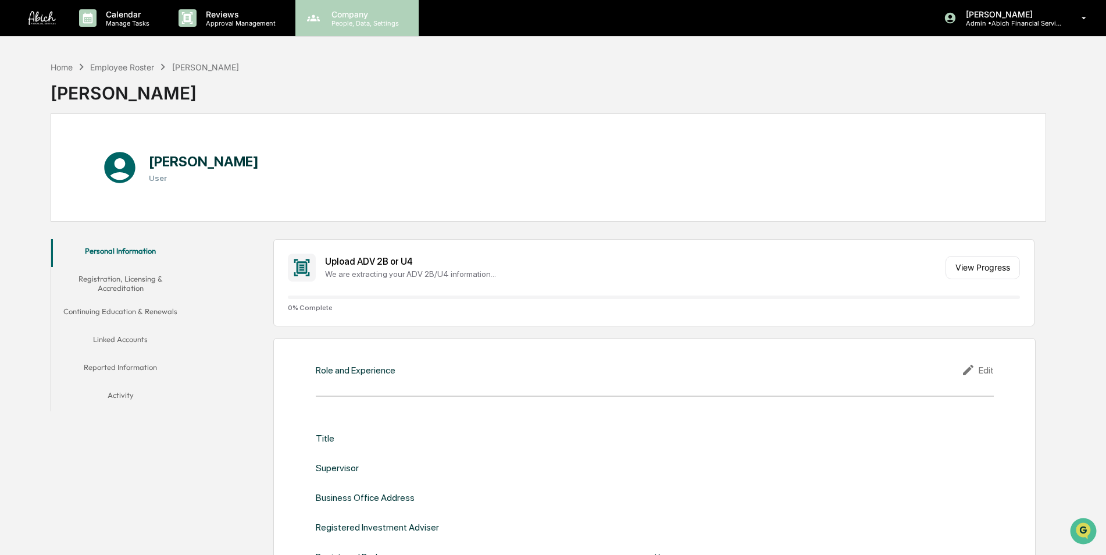
click at [347, 17] on p "Company" at bounding box center [363, 14] width 83 height 10
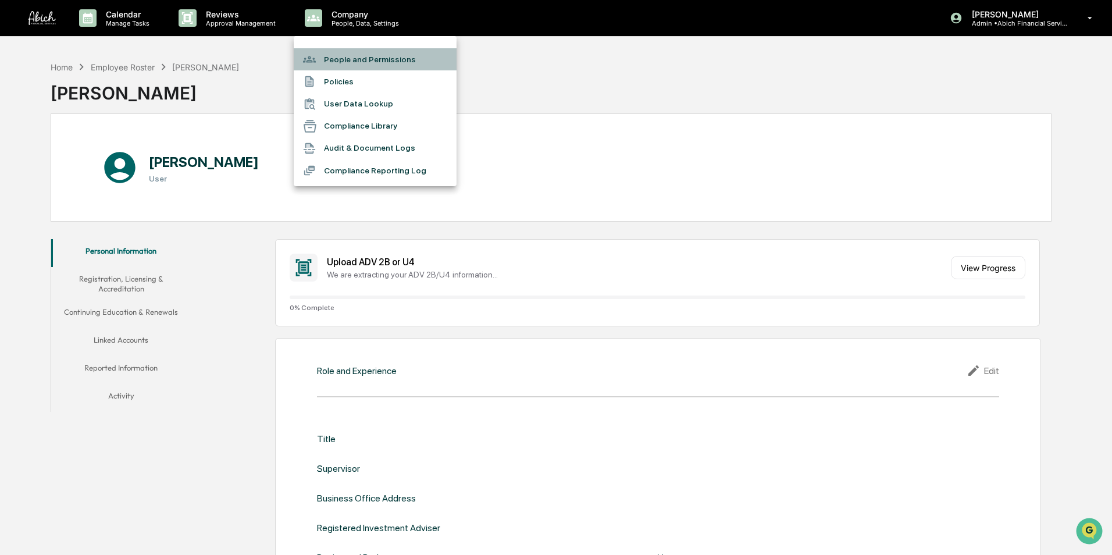
click at [340, 60] on li "People and Permissions" at bounding box center [375, 59] width 163 height 22
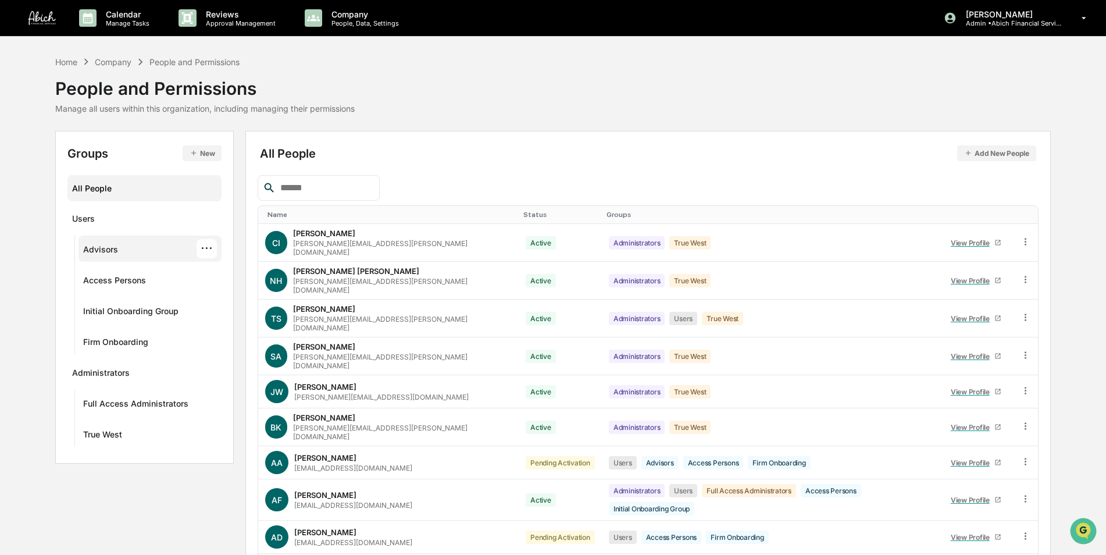
click at [111, 250] on div "Advisors" at bounding box center [100, 251] width 35 height 14
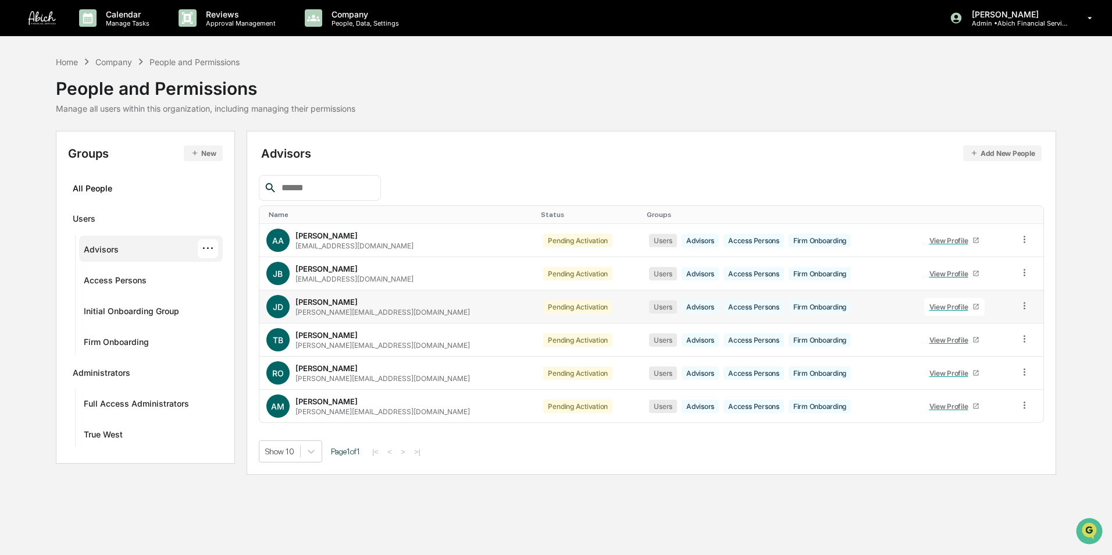
click at [972, 305] on icon at bounding box center [975, 306] width 7 height 7
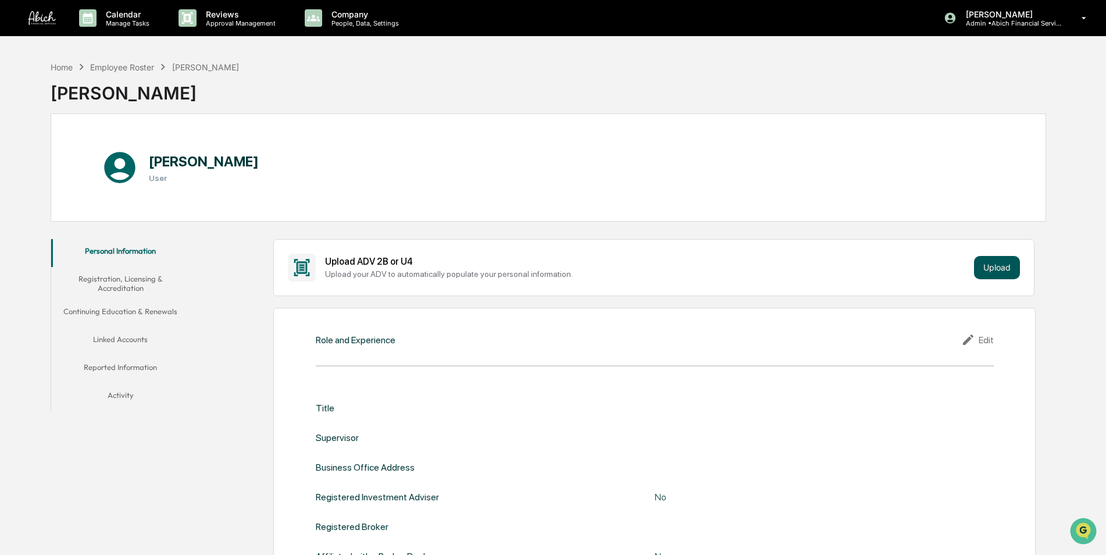
click at [999, 256] on button "Upload" at bounding box center [997, 267] width 46 height 23
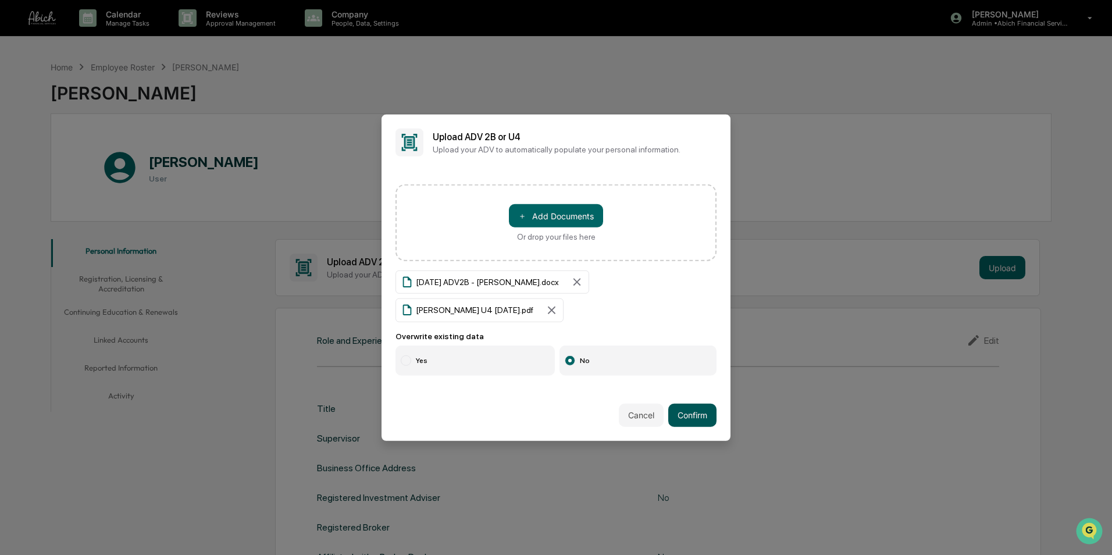
click at [683, 408] on button "Confirm" at bounding box center [692, 414] width 48 height 23
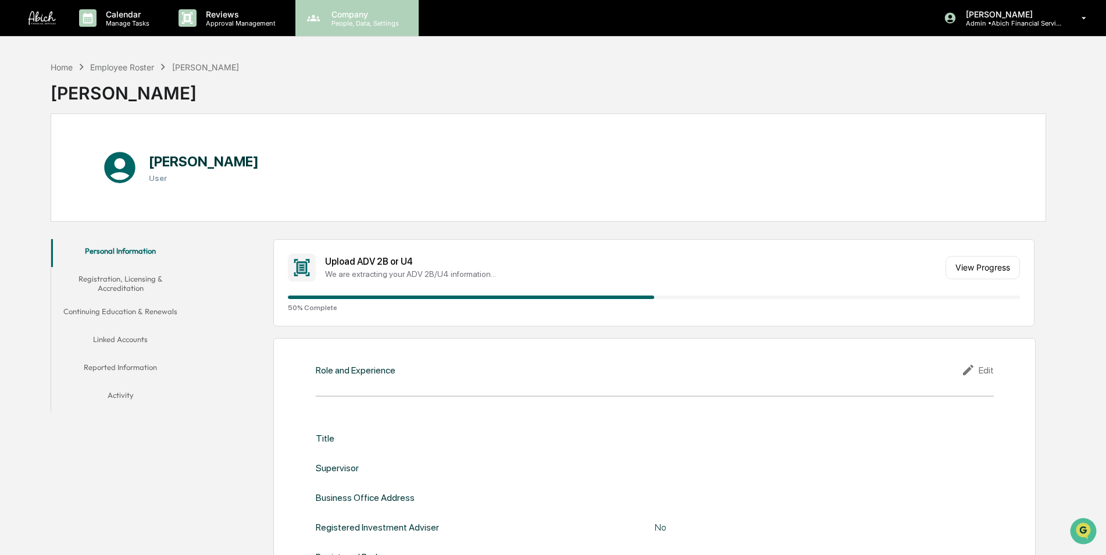
click at [377, 31] on div "Company People, Data, Settings" at bounding box center [356, 18] width 123 height 36
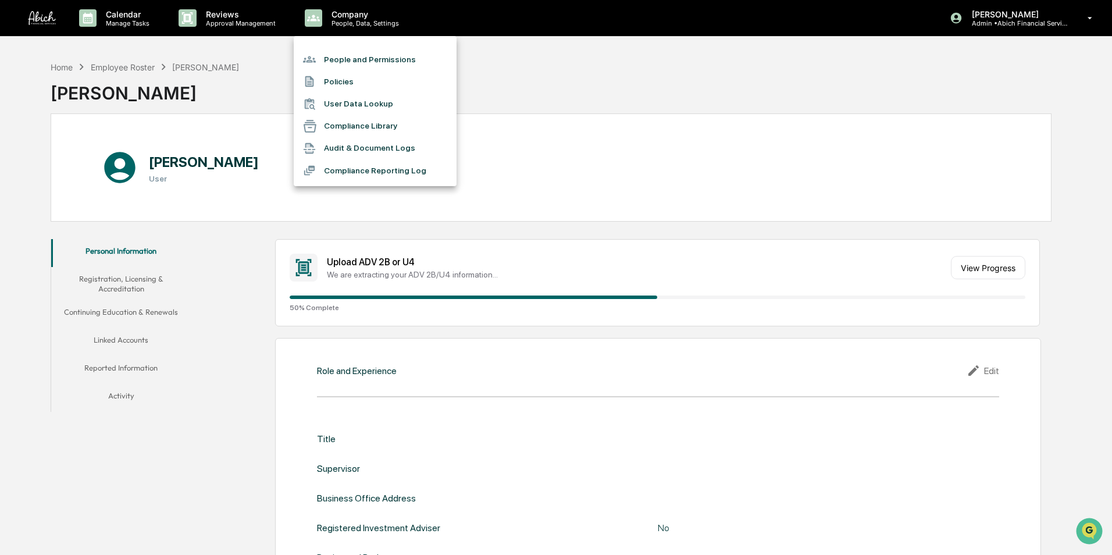
click at [363, 61] on li "People and Permissions" at bounding box center [375, 59] width 163 height 22
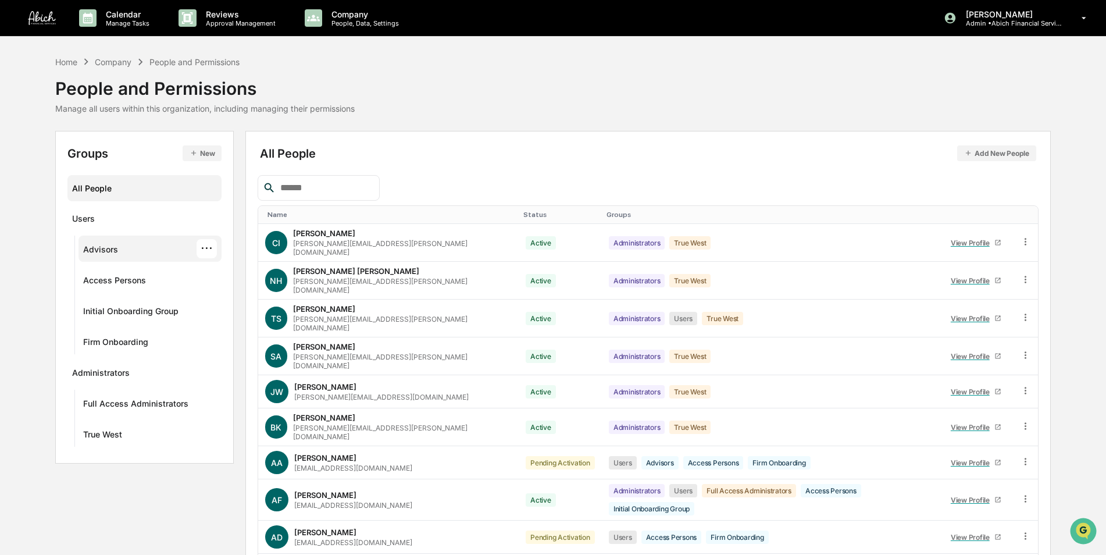
click at [108, 249] on div "Advisors" at bounding box center [100, 251] width 35 height 14
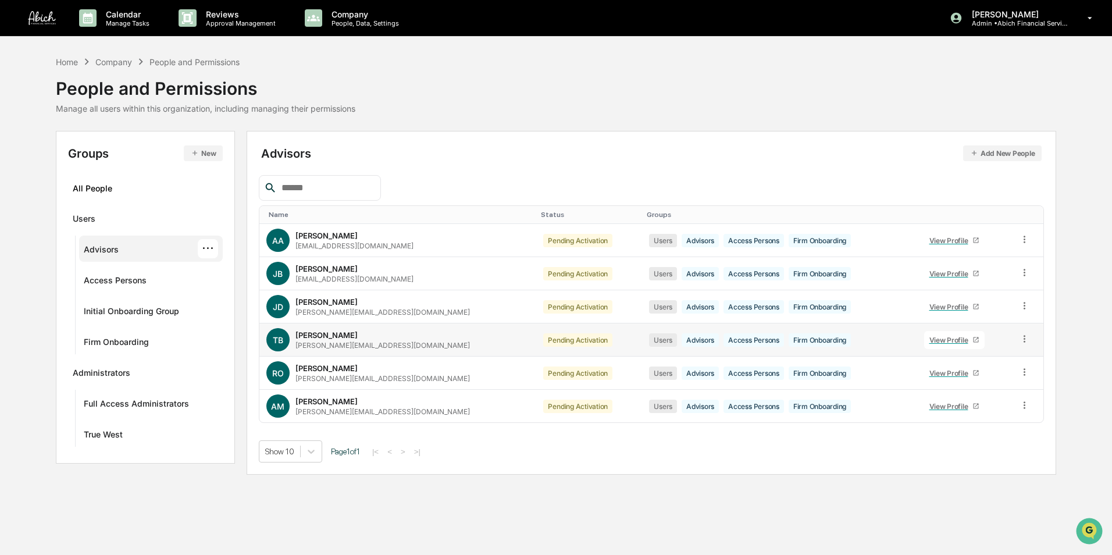
click at [972, 338] on icon at bounding box center [975, 339] width 7 height 7
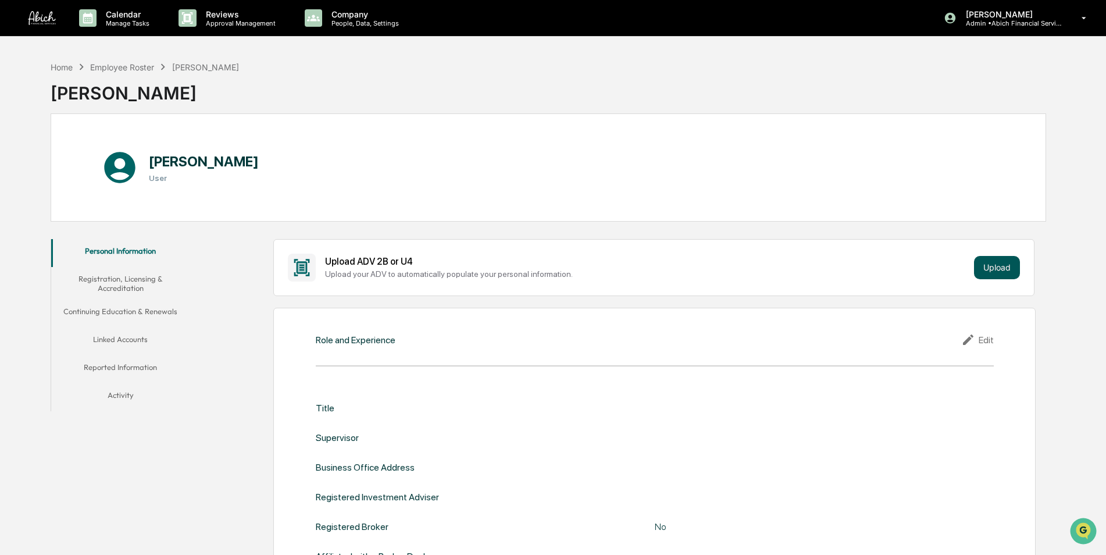
click at [1006, 263] on button "Upload" at bounding box center [997, 267] width 46 height 23
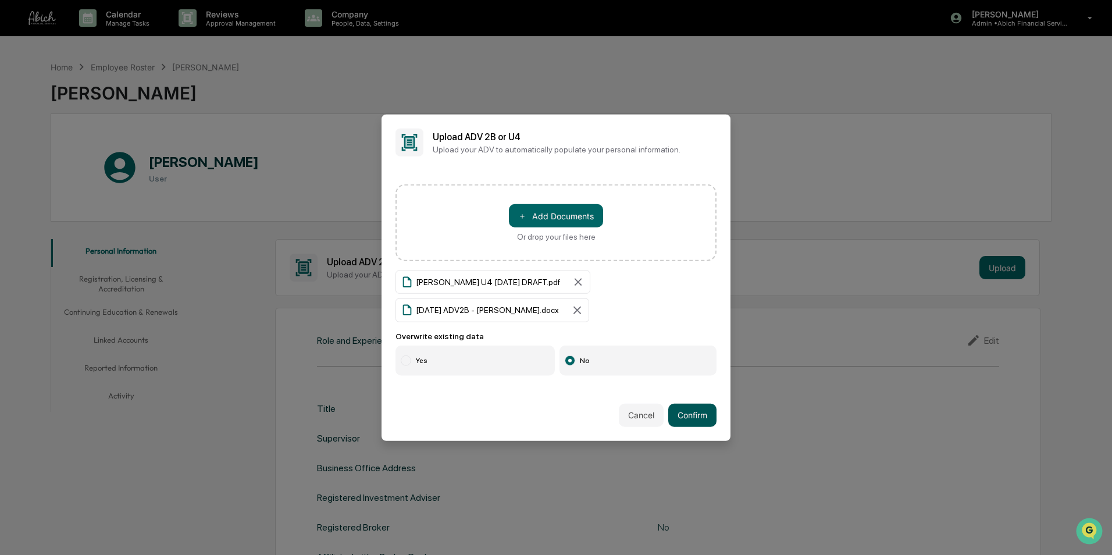
click at [694, 413] on button "Confirm" at bounding box center [692, 414] width 48 height 23
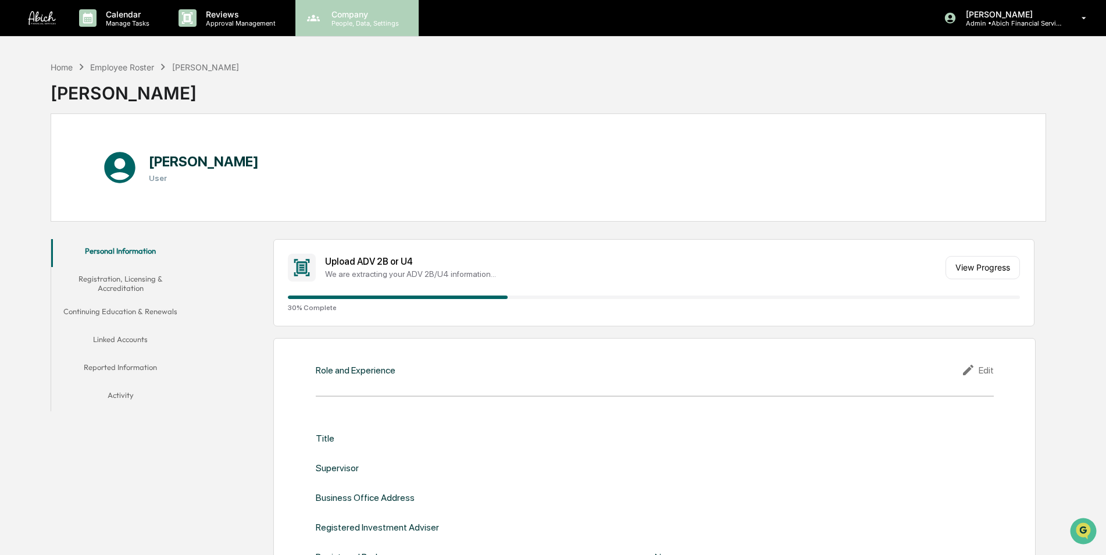
click at [362, 27] on div "Company People, Data, Settings" at bounding box center [356, 18] width 123 height 36
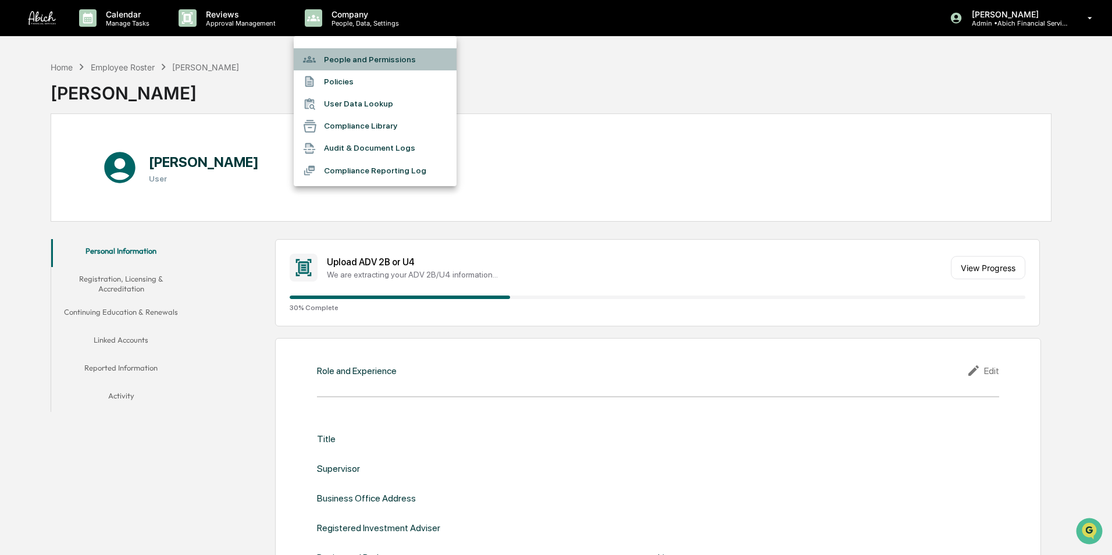
click at [363, 53] on li "People and Permissions" at bounding box center [375, 59] width 163 height 22
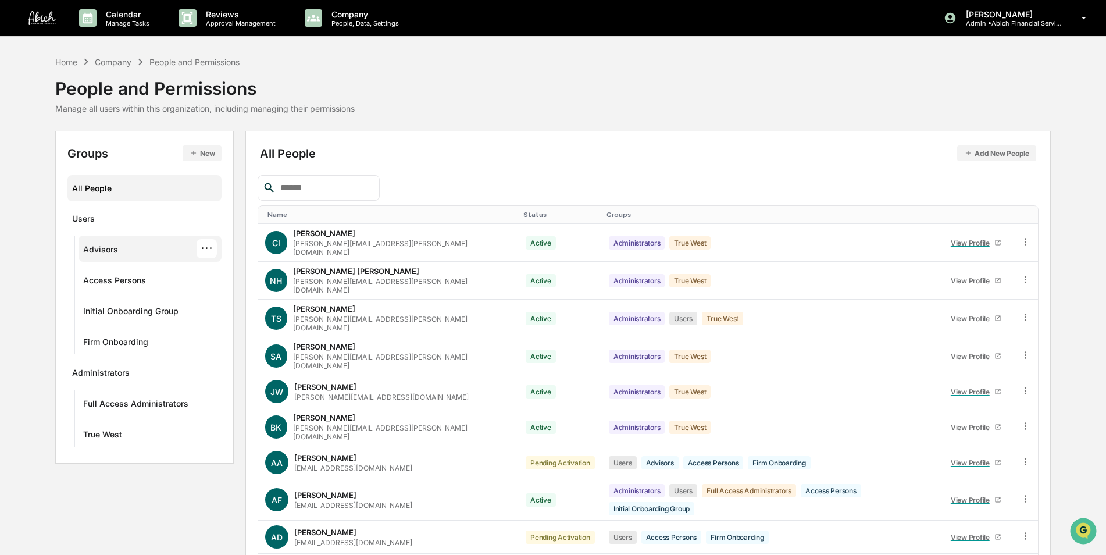
click at [108, 247] on div "Advisors" at bounding box center [100, 251] width 35 height 14
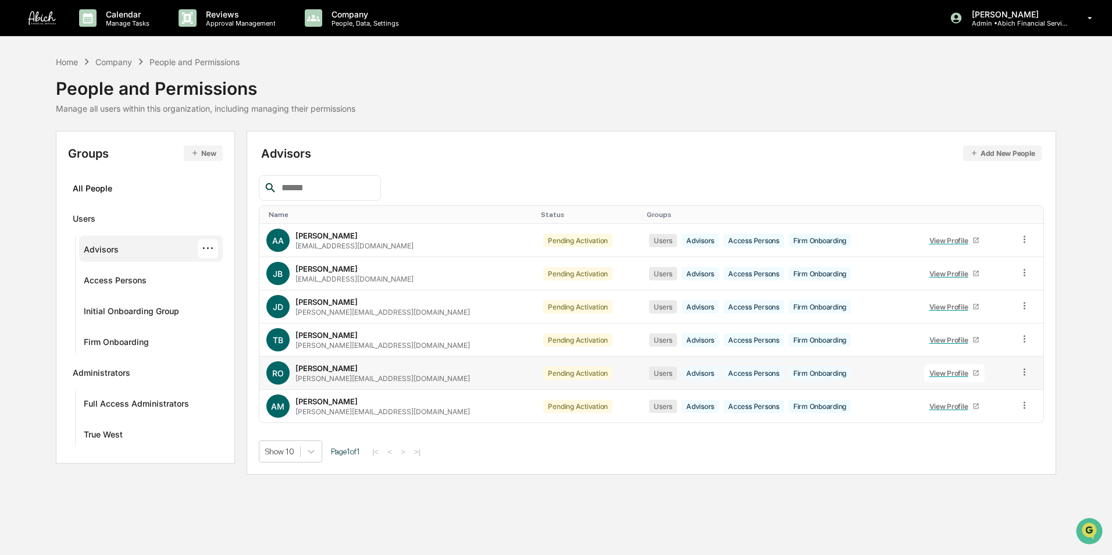
click at [972, 373] on icon at bounding box center [975, 372] width 7 height 7
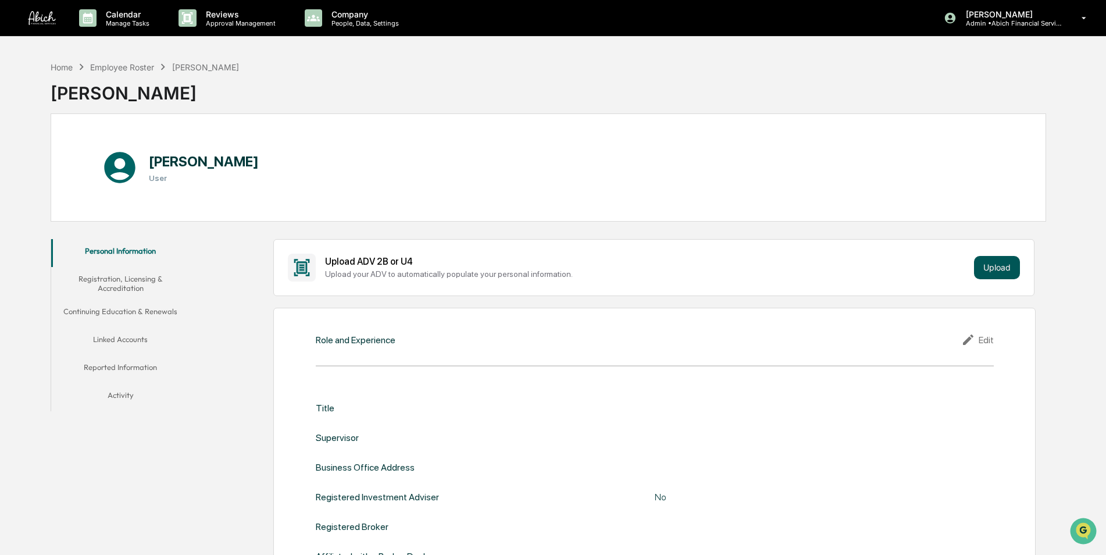
click at [999, 274] on button "Upload" at bounding box center [997, 267] width 46 height 23
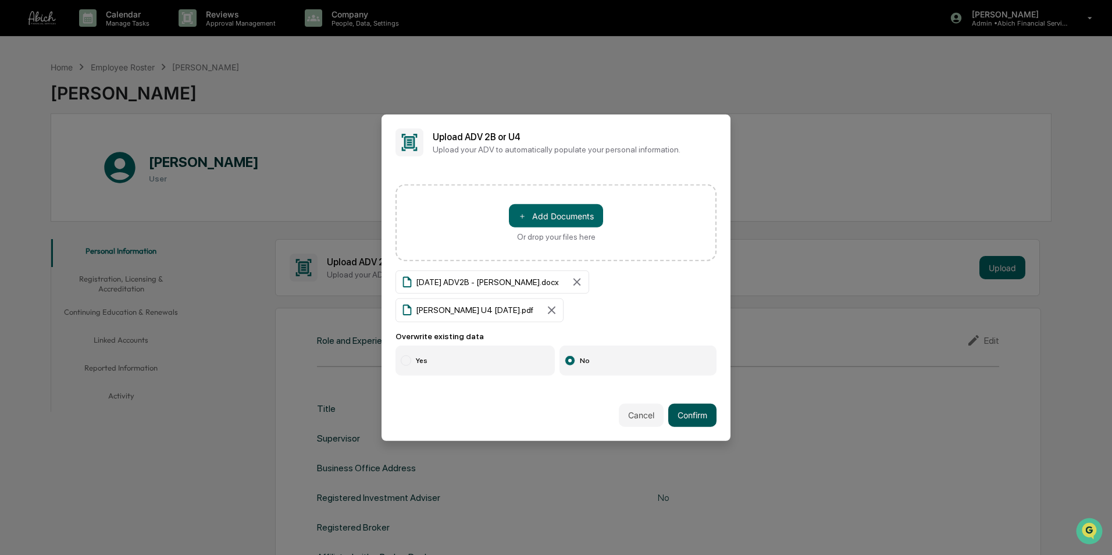
click at [679, 407] on button "Confirm" at bounding box center [692, 414] width 48 height 23
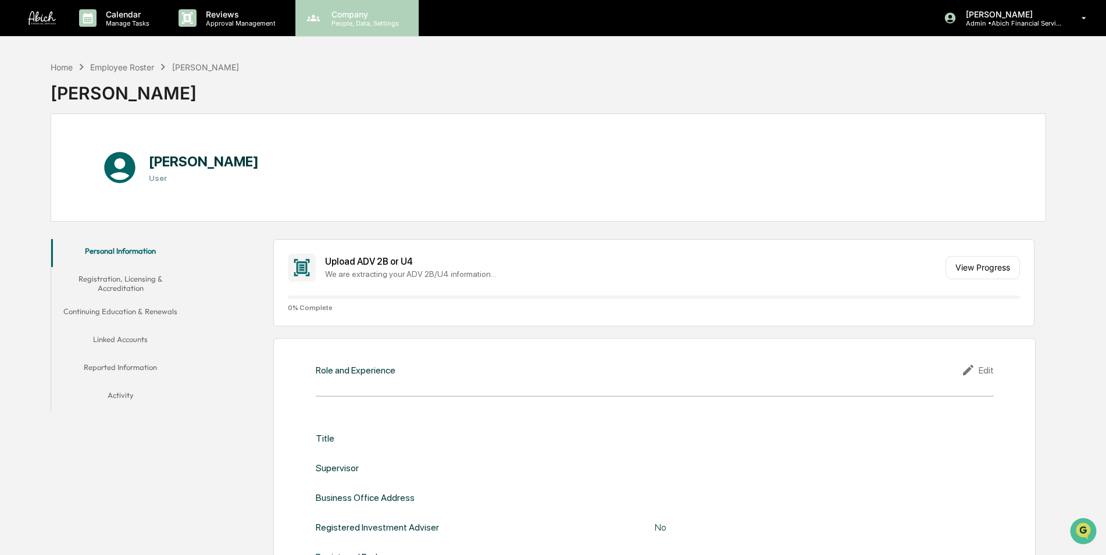
click at [344, 25] on p "People, Data, Settings" at bounding box center [363, 23] width 83 height 8
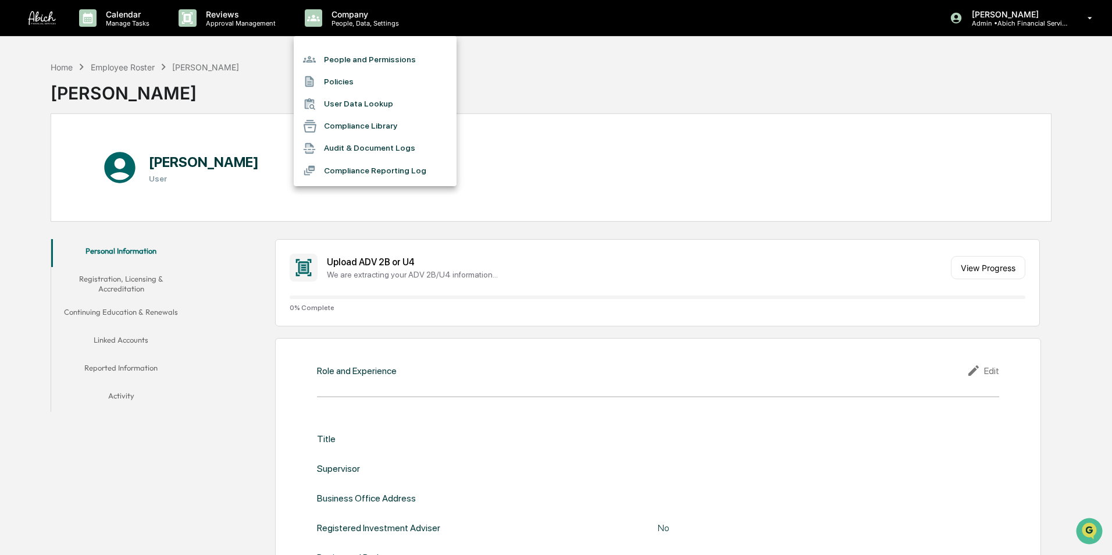
click at [345, 62] on li "People and Permissions" at bounding box center [375, 59] width 163 height 22
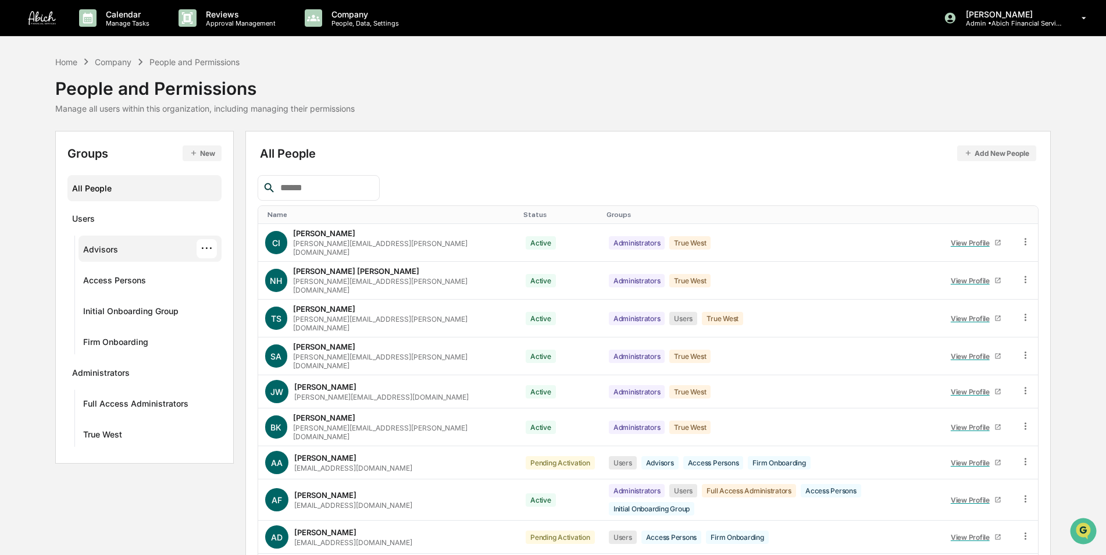
click at [123, 249] on div "Advisors ···" at bounding box center [150, 248] width 134 height 19
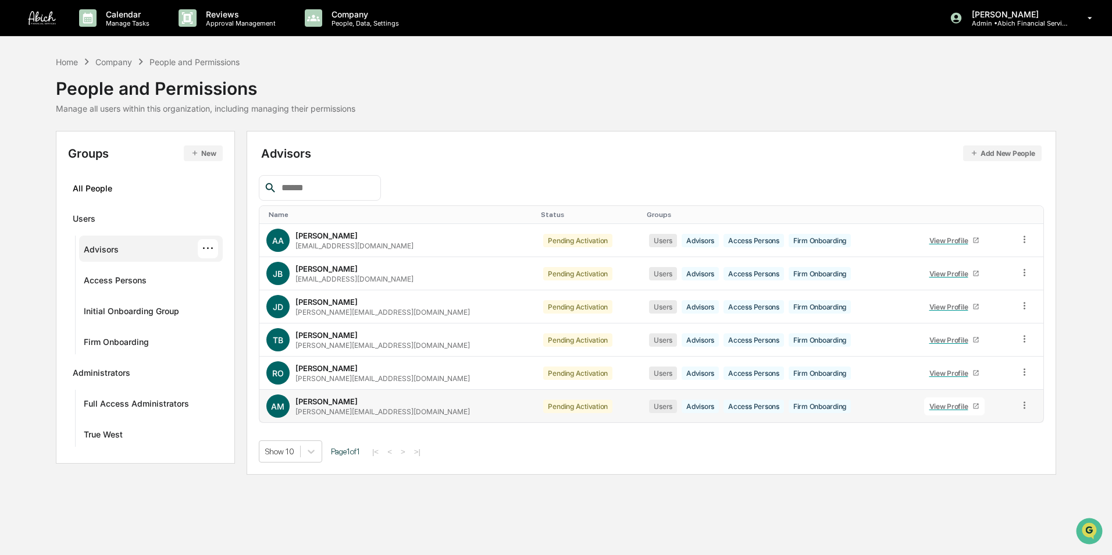
click at [972, 404] on icon at bounding box center [975, 405] width 7 height 7
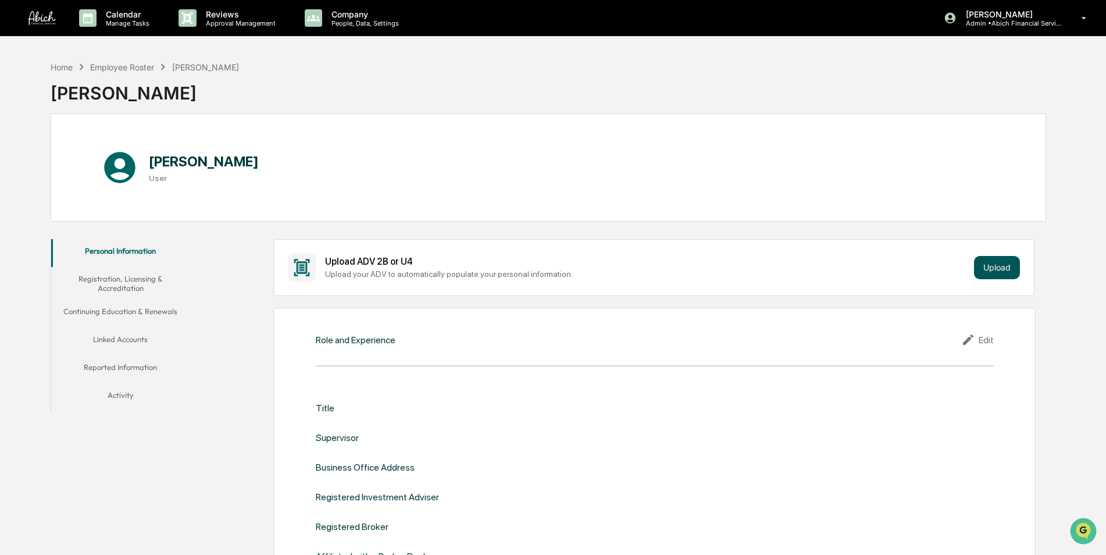
click at [993, 274] on button "Upload" at bounding box center [997, 267] width 46 height 23
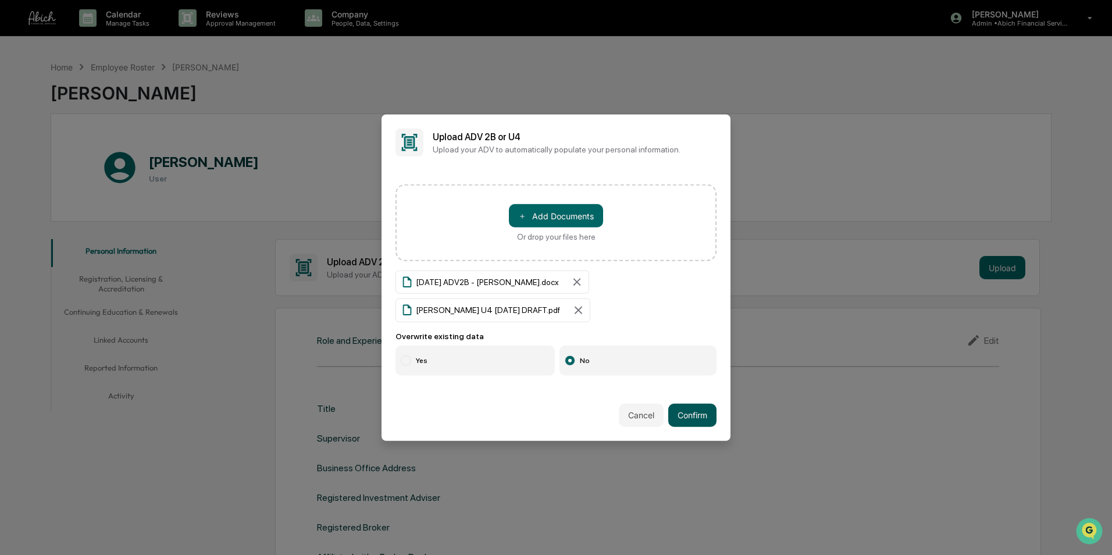
click at [693, 415] on button "Confirm" at bounding box center [692, 414] width 48 height 23
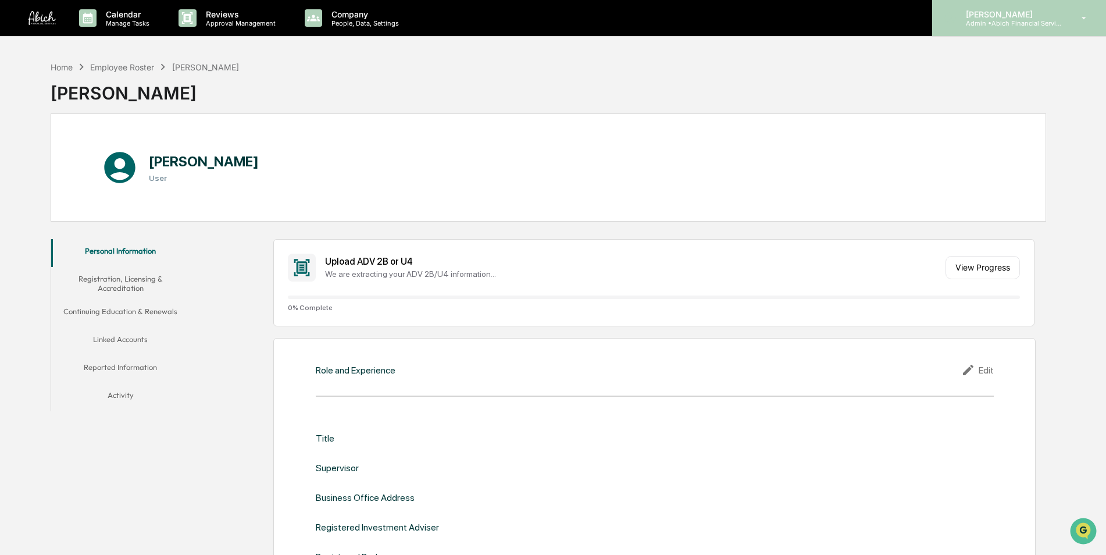
click at [1054, 25] on p "Admin • Abich Financial Services" at bounding box center [1011, 23] width 108 height 8
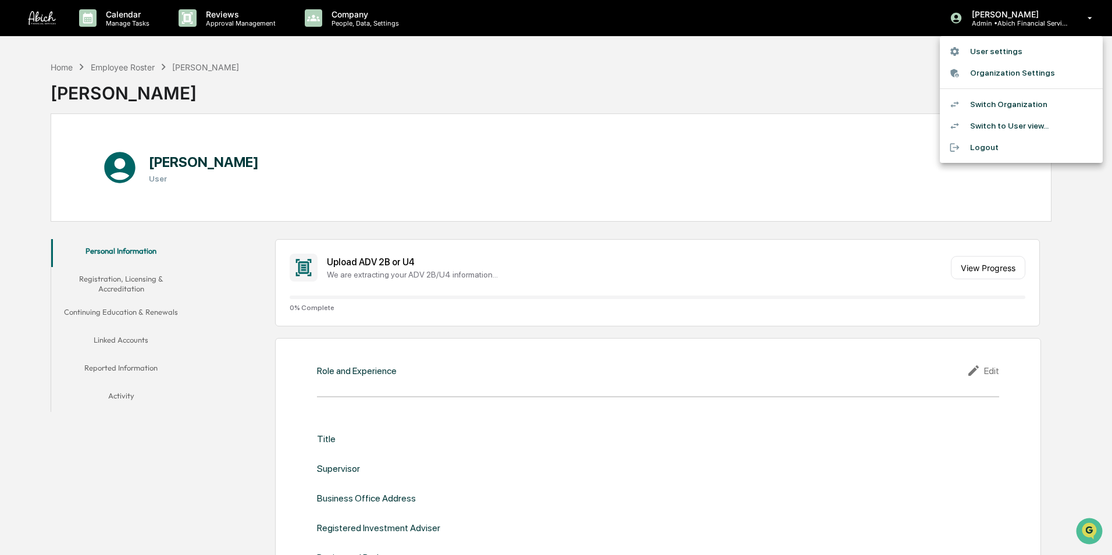
click at [1022, 107] on li "Switch Organization" at bounding box center [1021, 105] width 163 height 22
